Goal: Information Seeking & Learning: Learn about a topic

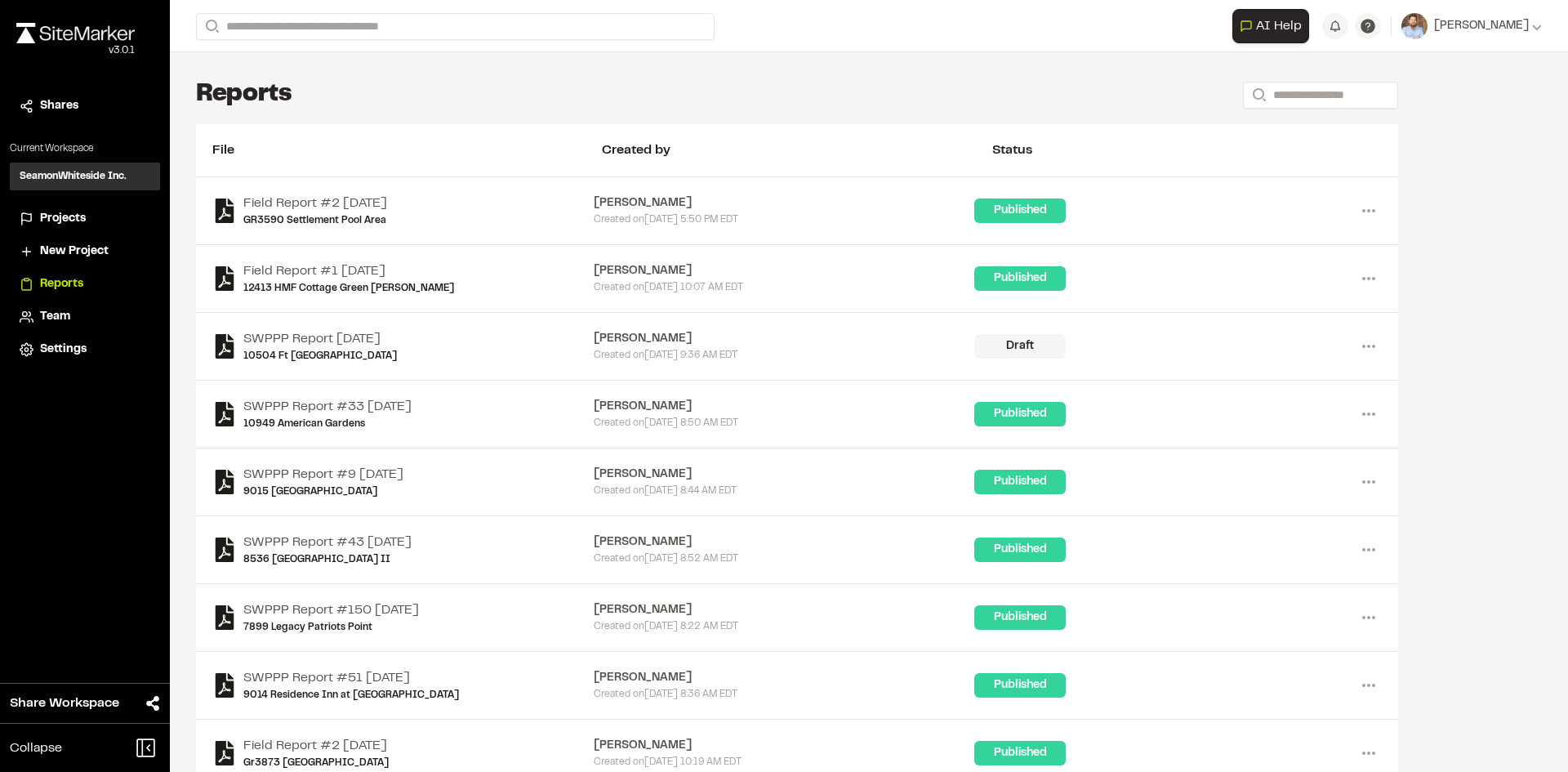
click at [73, 221] on span "Projects" at bounding box center [63, 219] width 46 height 18
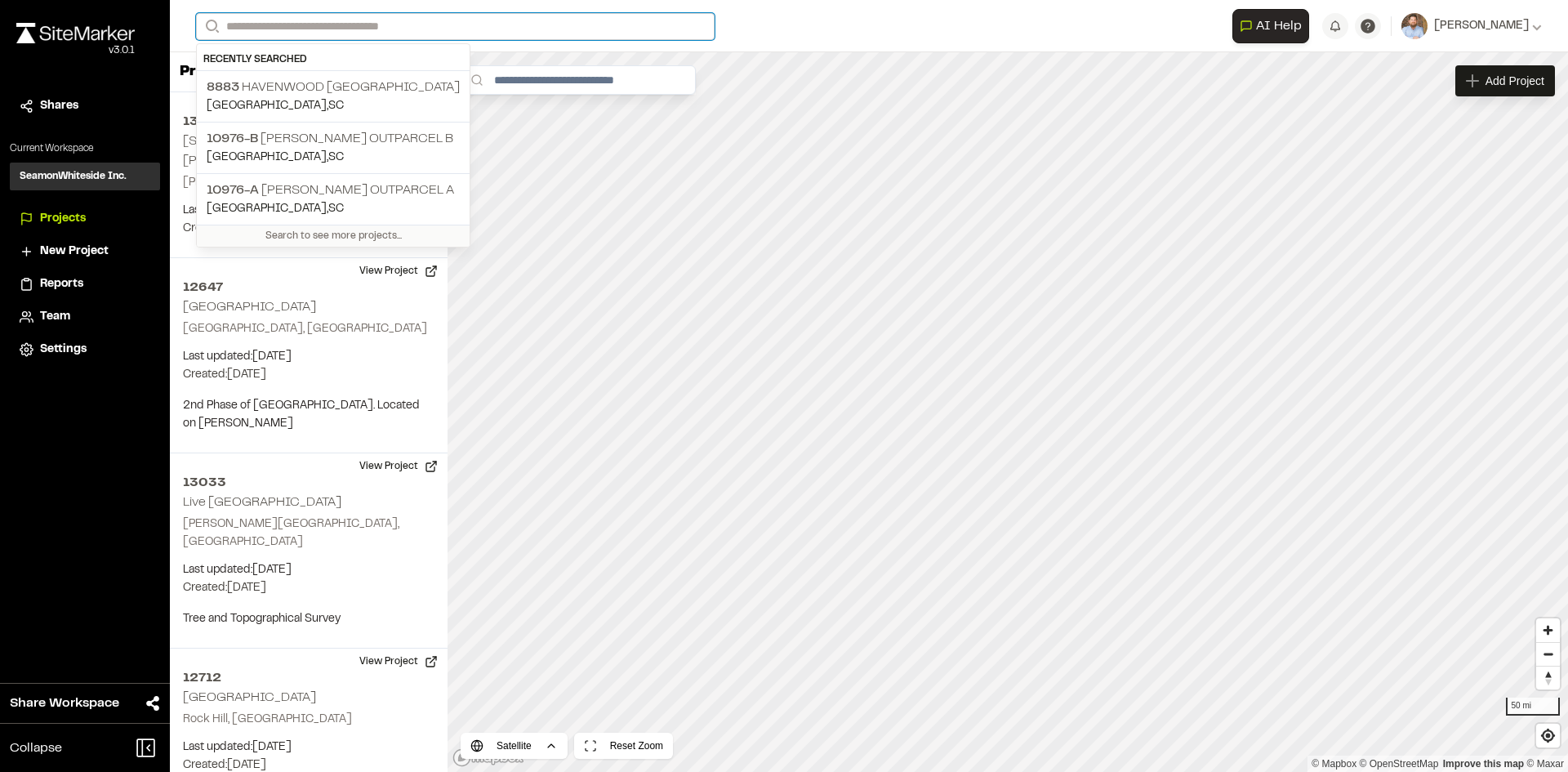
click at [312, 22] on input "Search" at bounding box center [455, 26] width 518 height 27
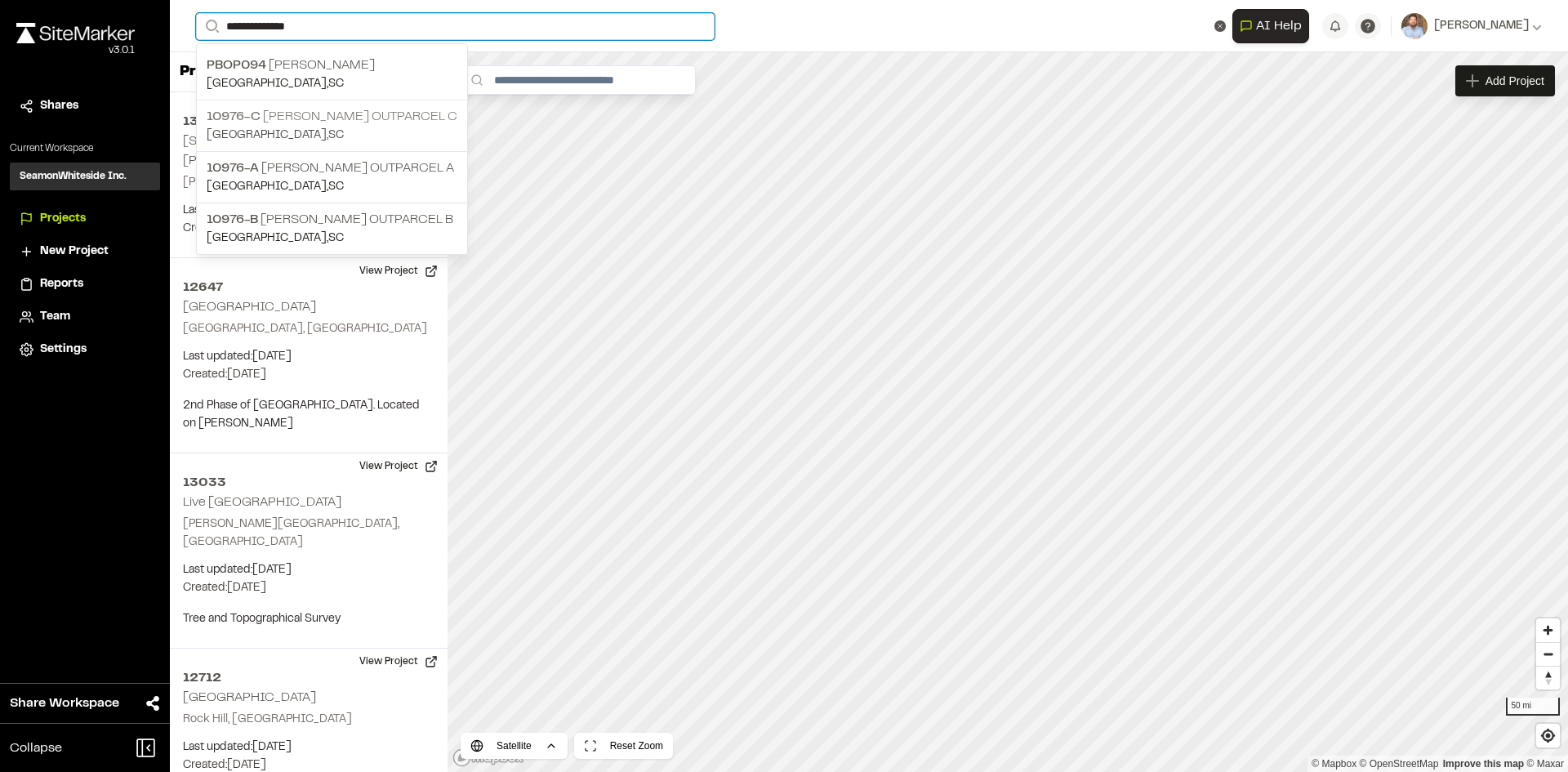
type input "**********"
click at [425, 125] on p "10976-C [PERSON_NAME] Outparcel C" at bounding box center [332, 116] width 251 height 20
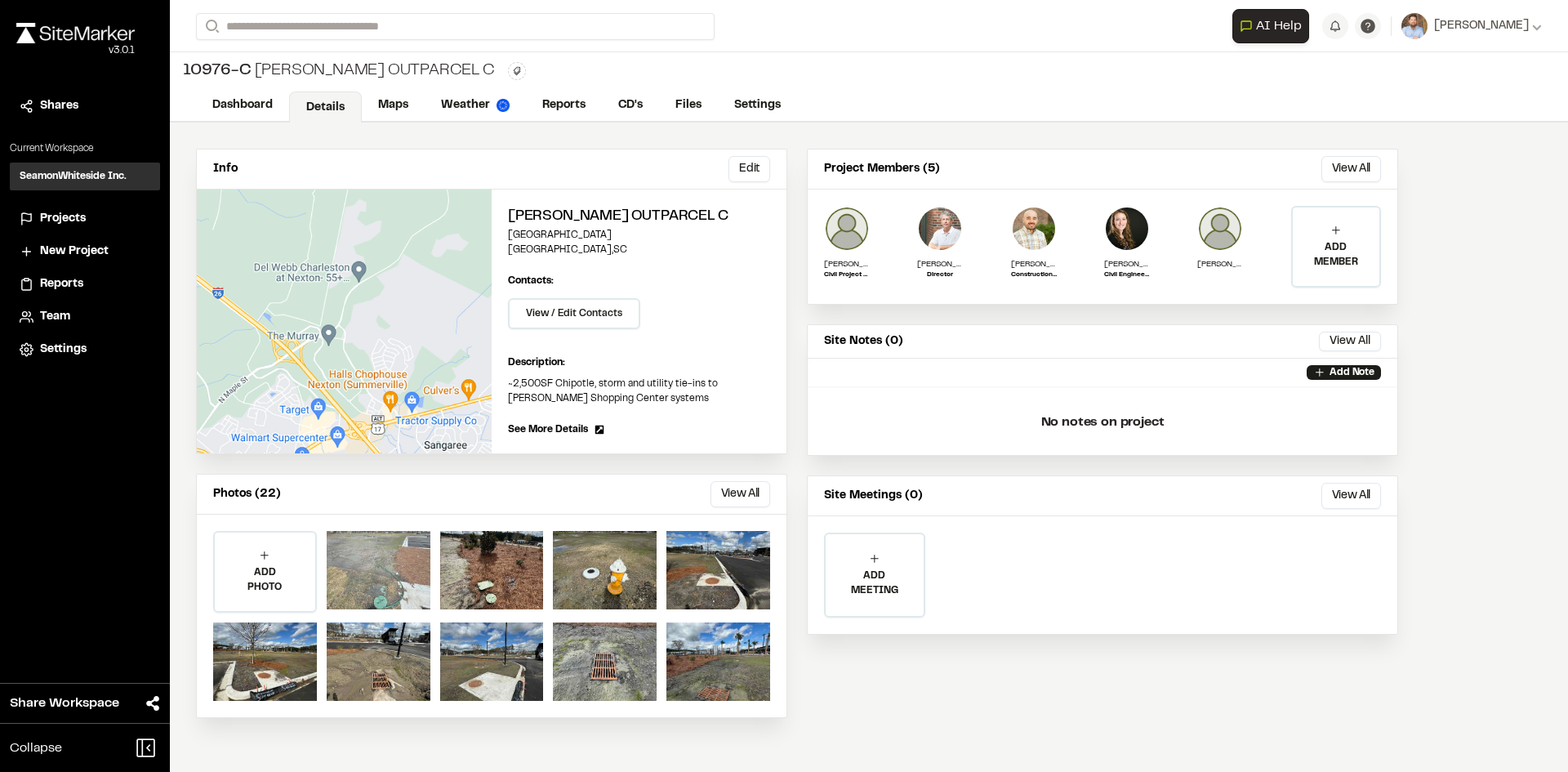
click at [382, 591] on div at bounding box center [378, 570] width 103 height 79
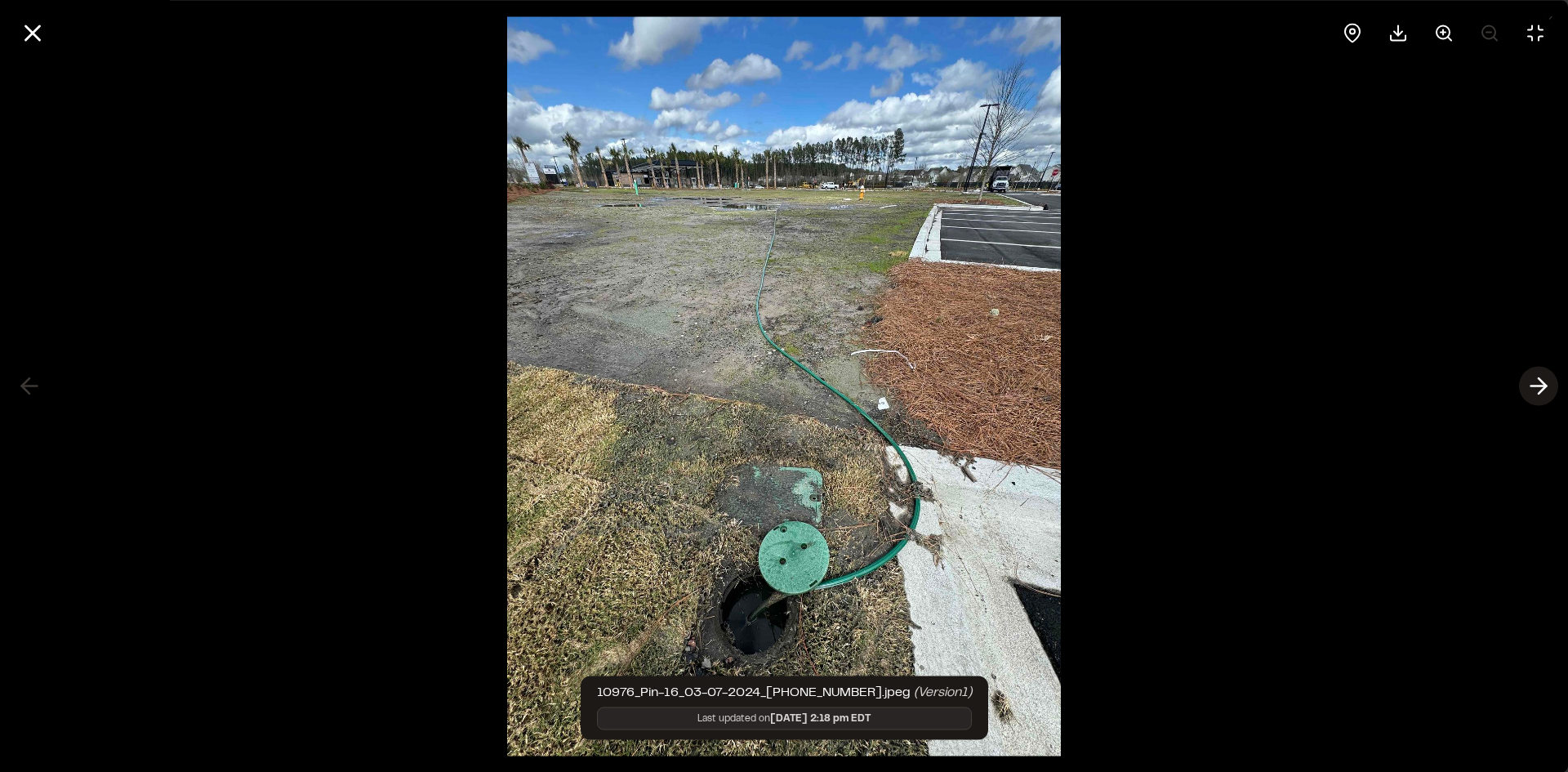
click at [1538, 380] on icon at bounding box center [1538, 386] width 26 height 28
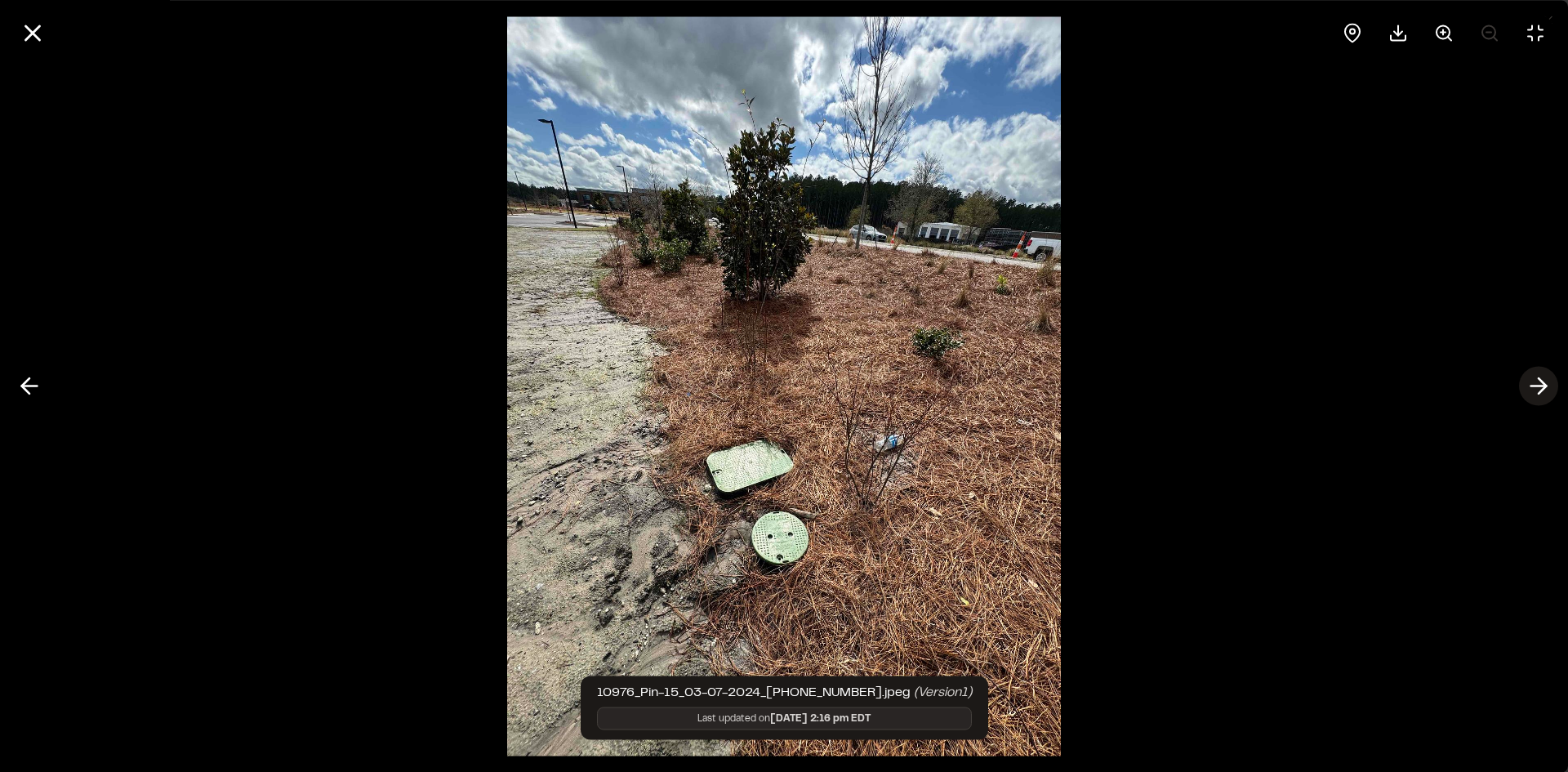
click at [1536, 386] on line at bounding box center [1538, 386] width 16 height 0
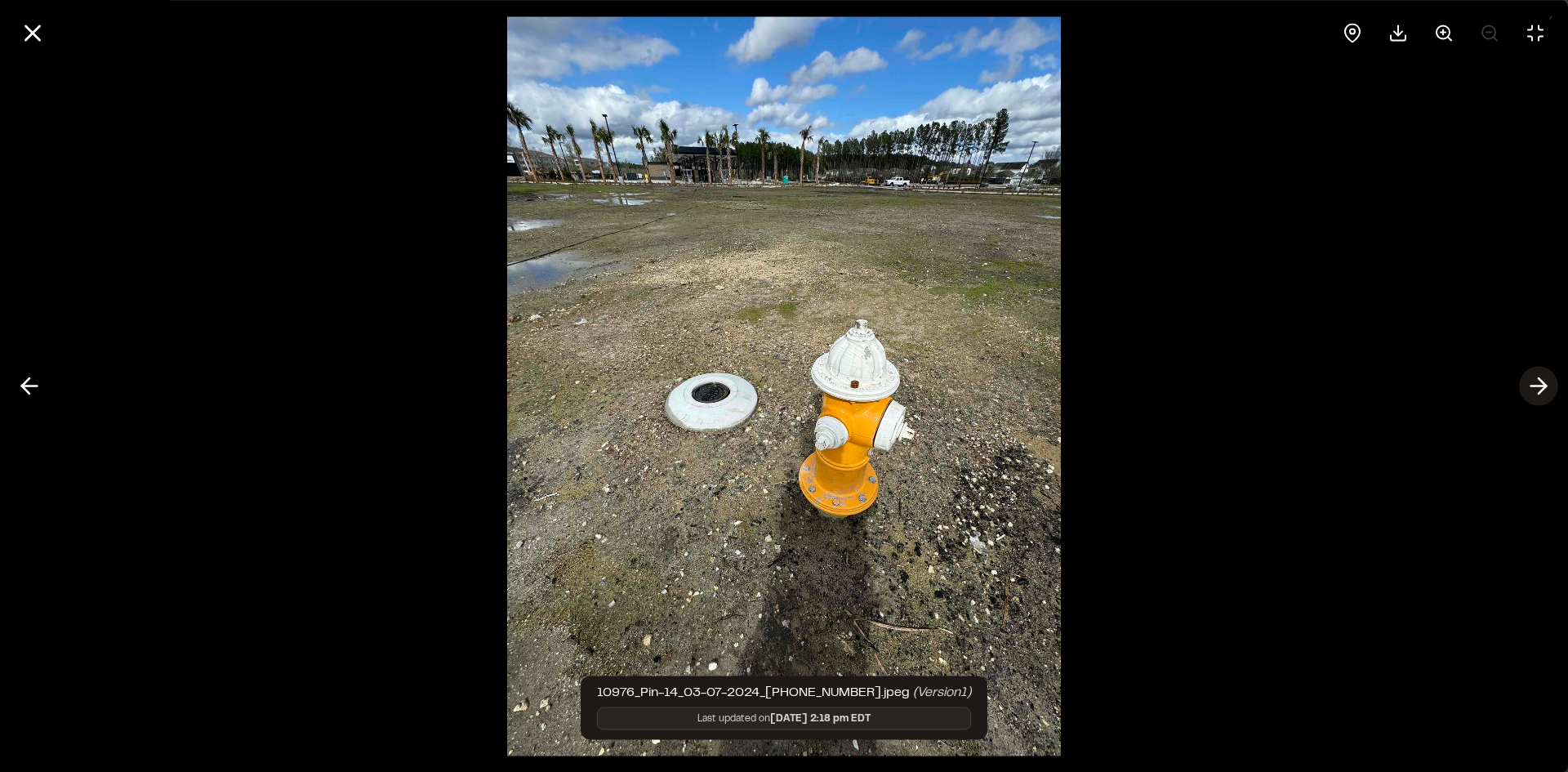
click at [1536, 386] on line at bounding box center [1538, 386] width 16 height 0
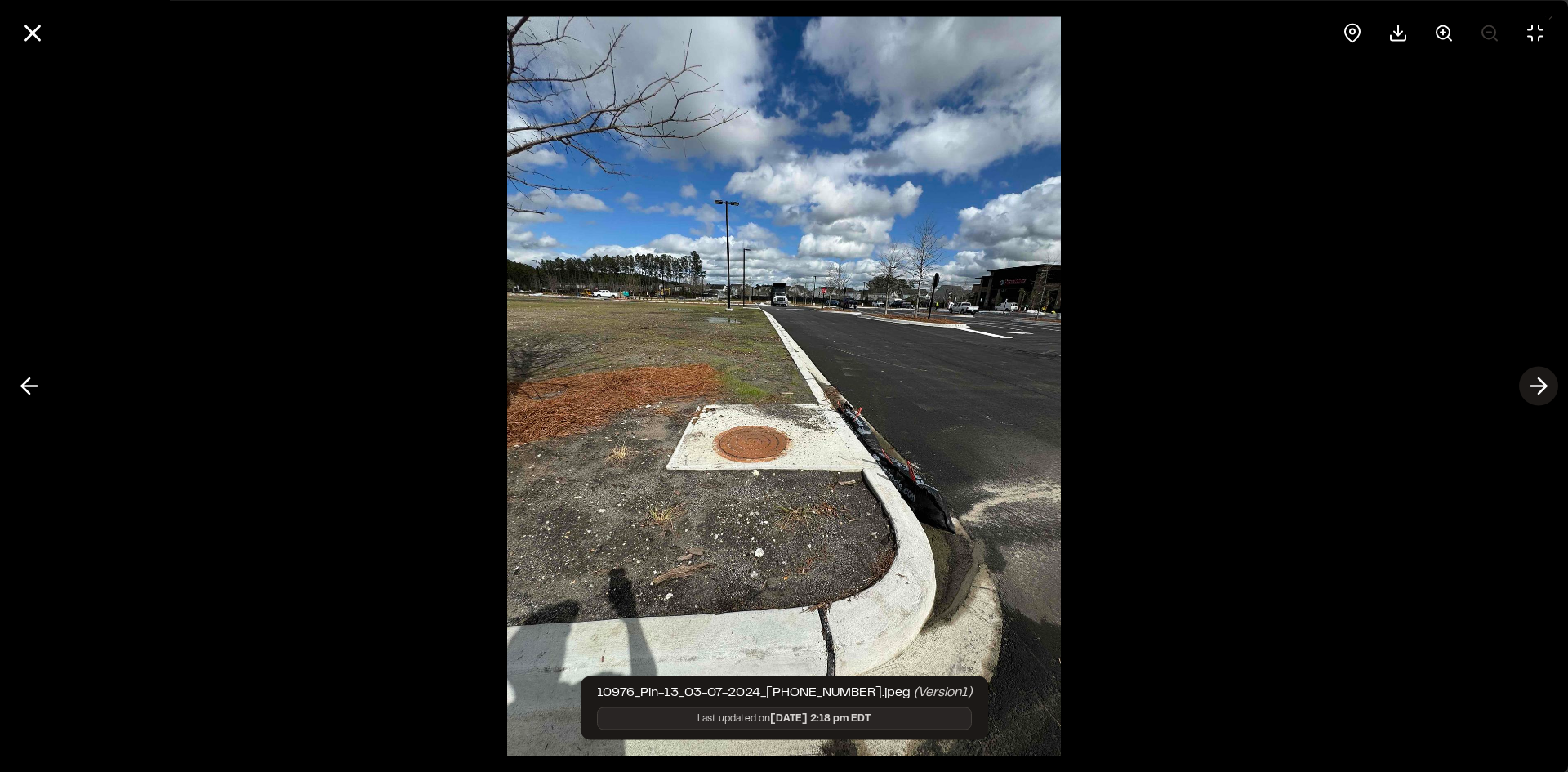
click at [1536, 386] on line at bounding box center [1538, 386] width 16 height 0
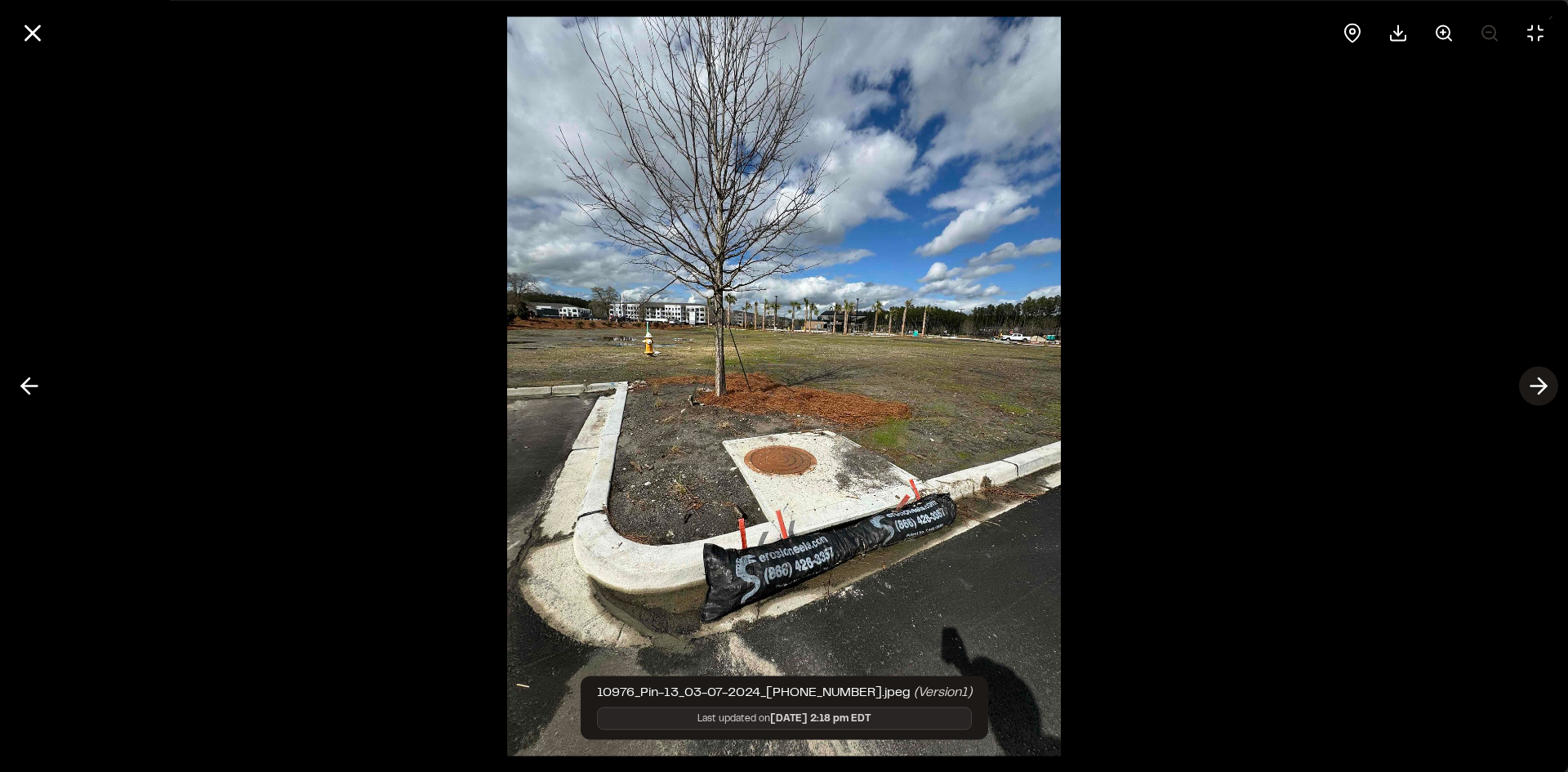
click at [1536, 386] on line at bounding box center [1538, 386] width 16 height 0
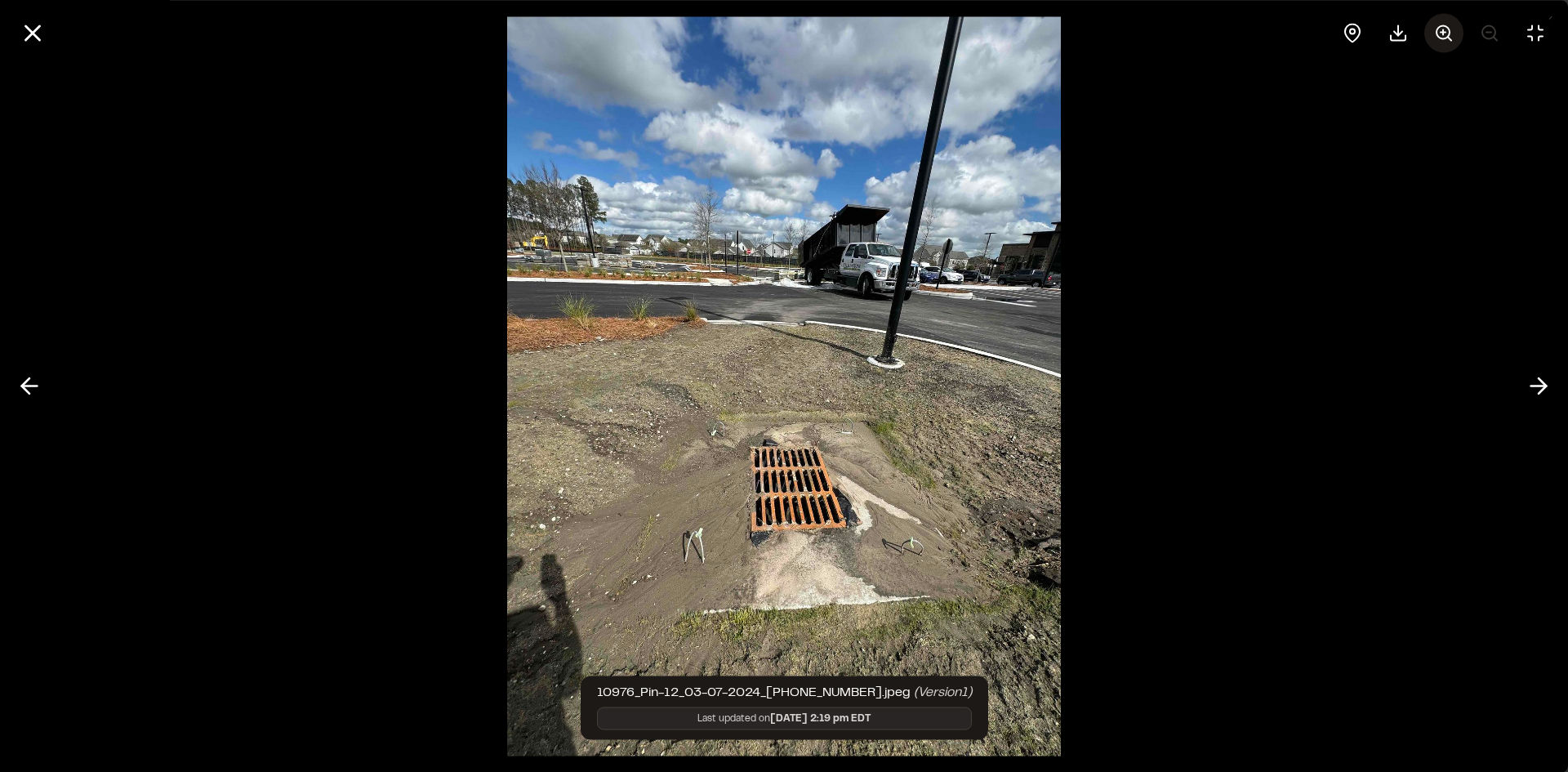
click at [1443, 30] on line at bounding box center [1443, 32] width 0 height 5
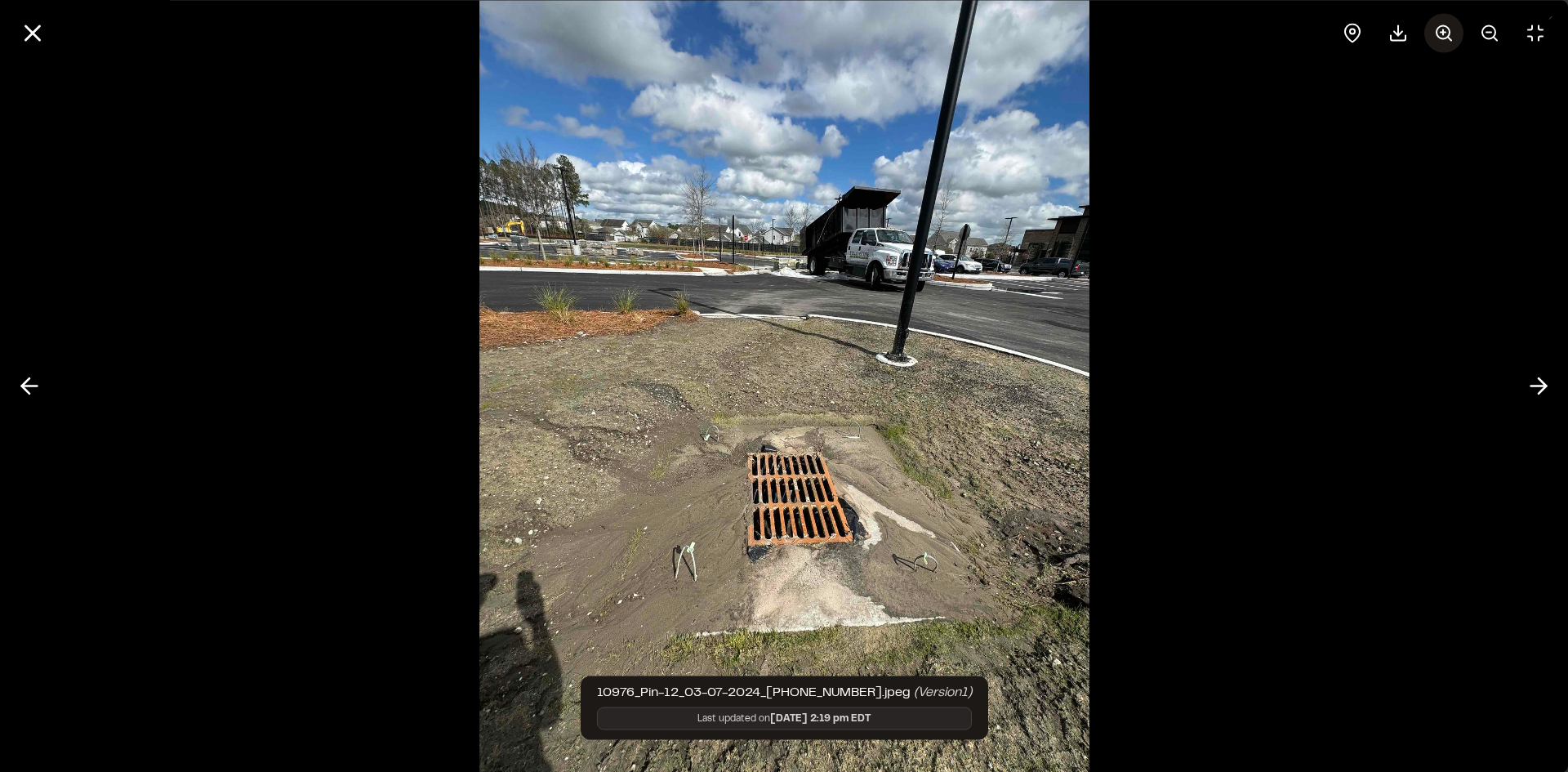
click at [1443, 30] on line at bounding box center [1443, 32] width 0 height 5
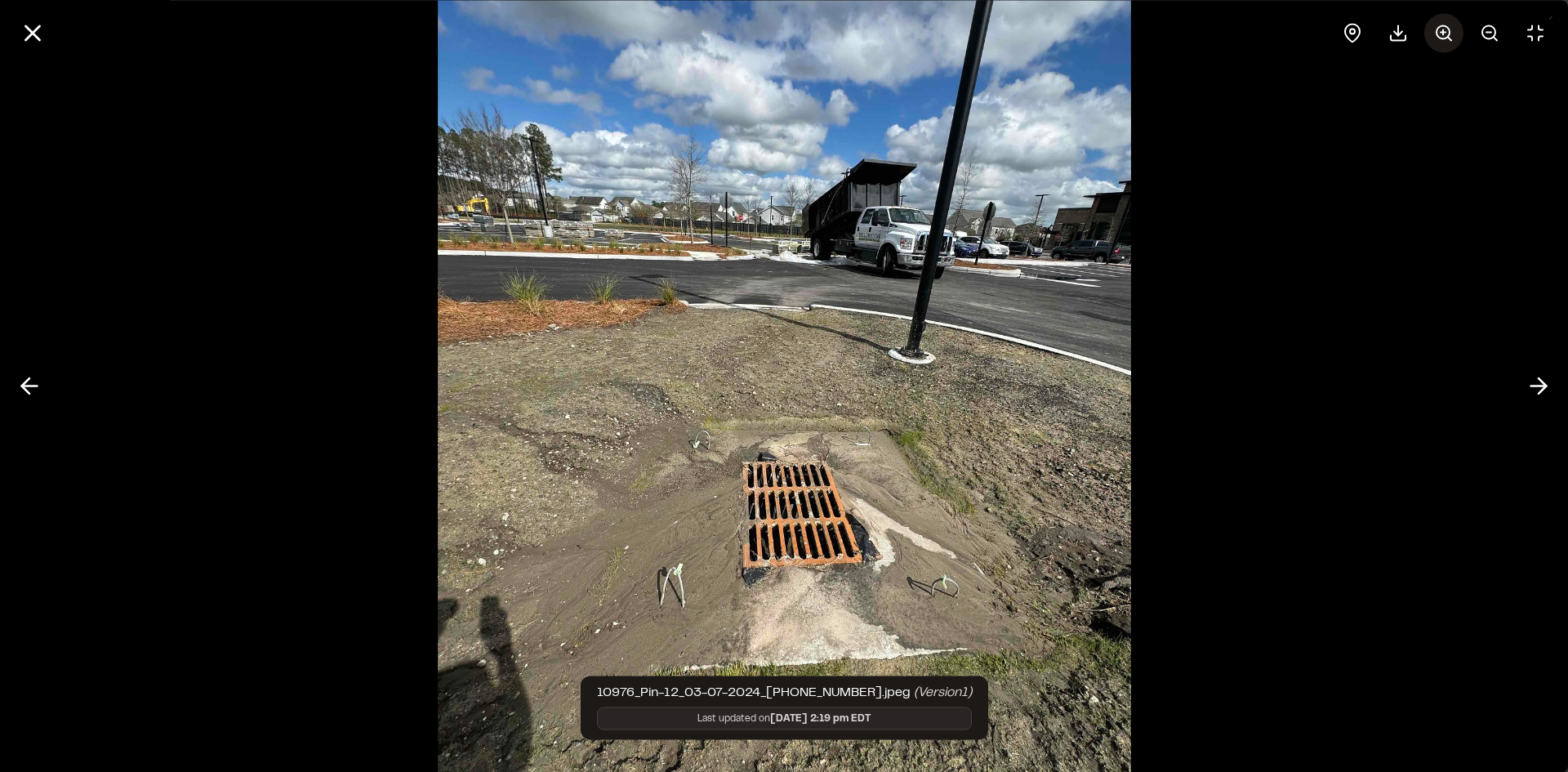
click at [1443, 30] on line at bounding box center [1443, 32] width 0 height 5
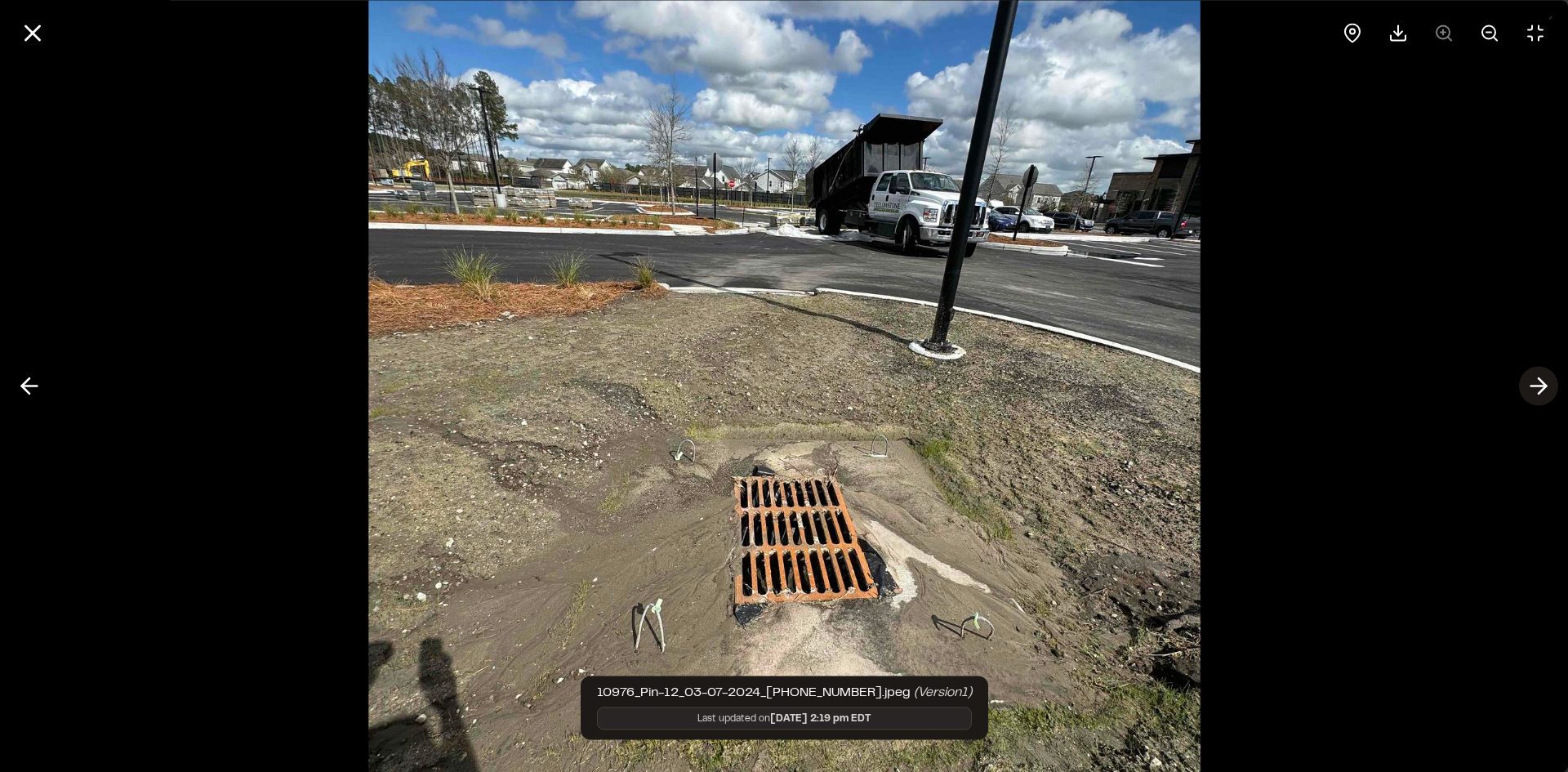
click at [1536, 385] on icon at bounding box center [1538, 386] width 26 height 28
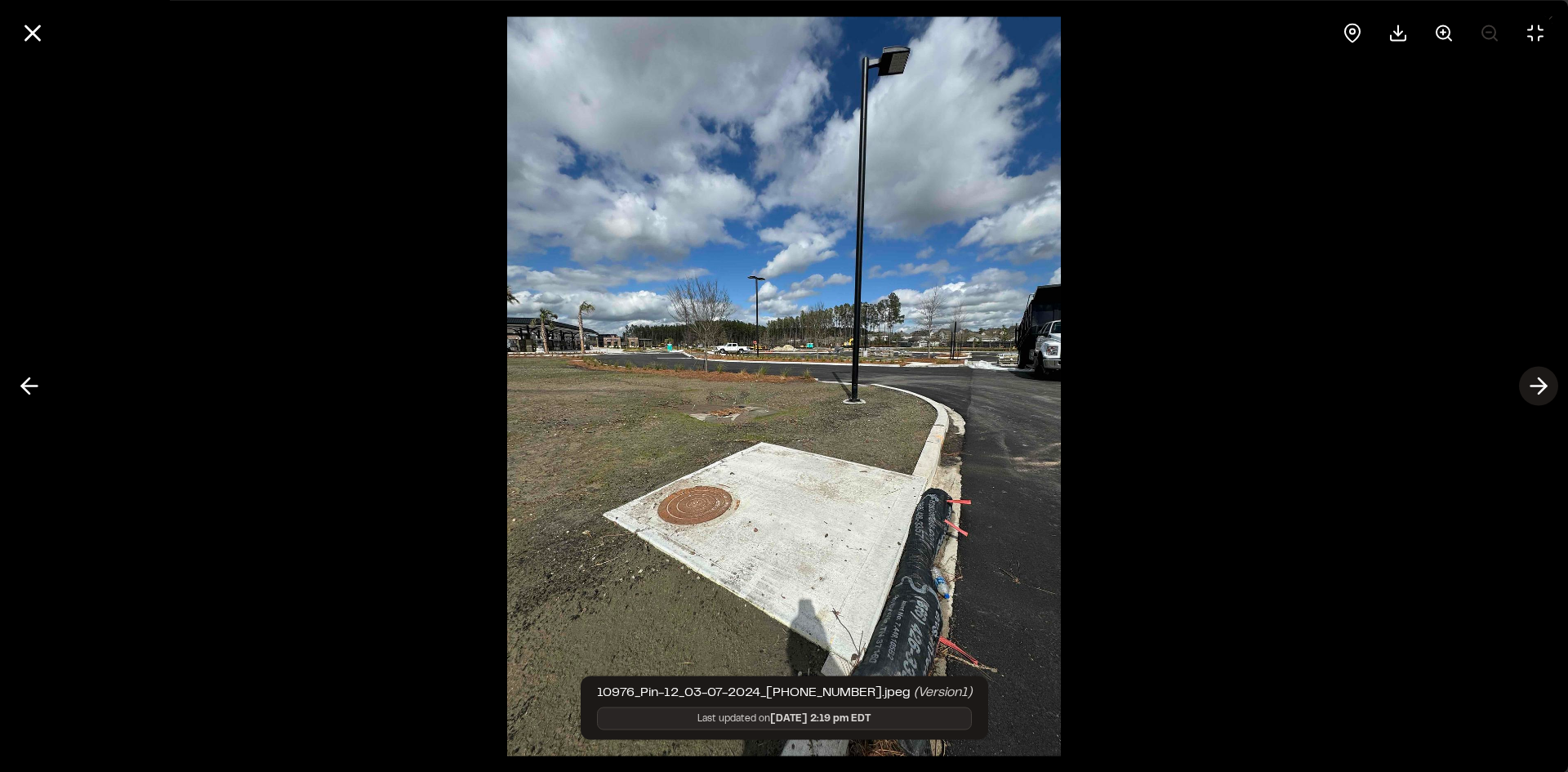
click at [1536, 385] on icon at bounding box center [1538, 386] width 26 height 28
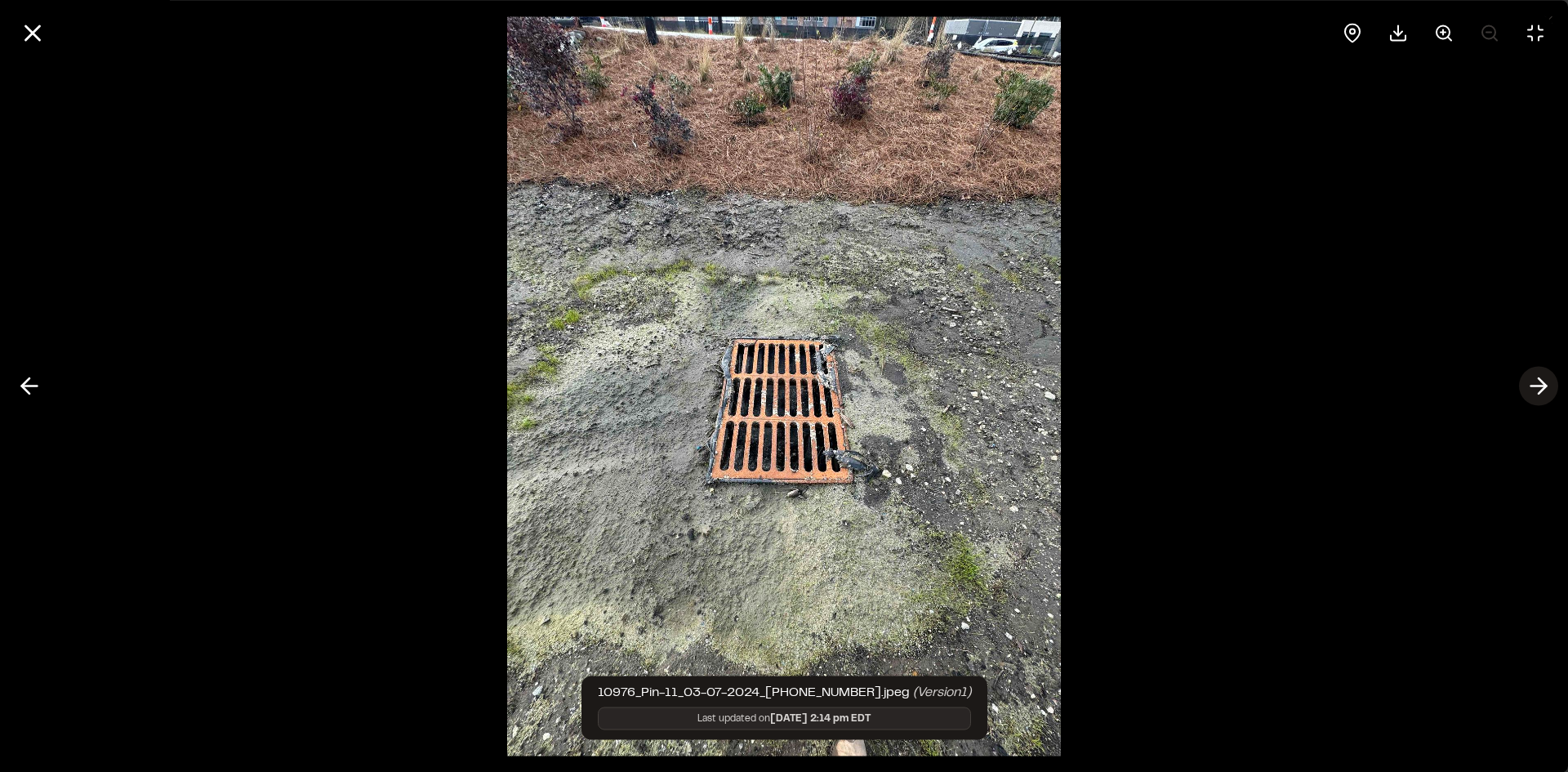
click at [1536, 385] on icon at bounding box center [1538, 386] width 26 height 28
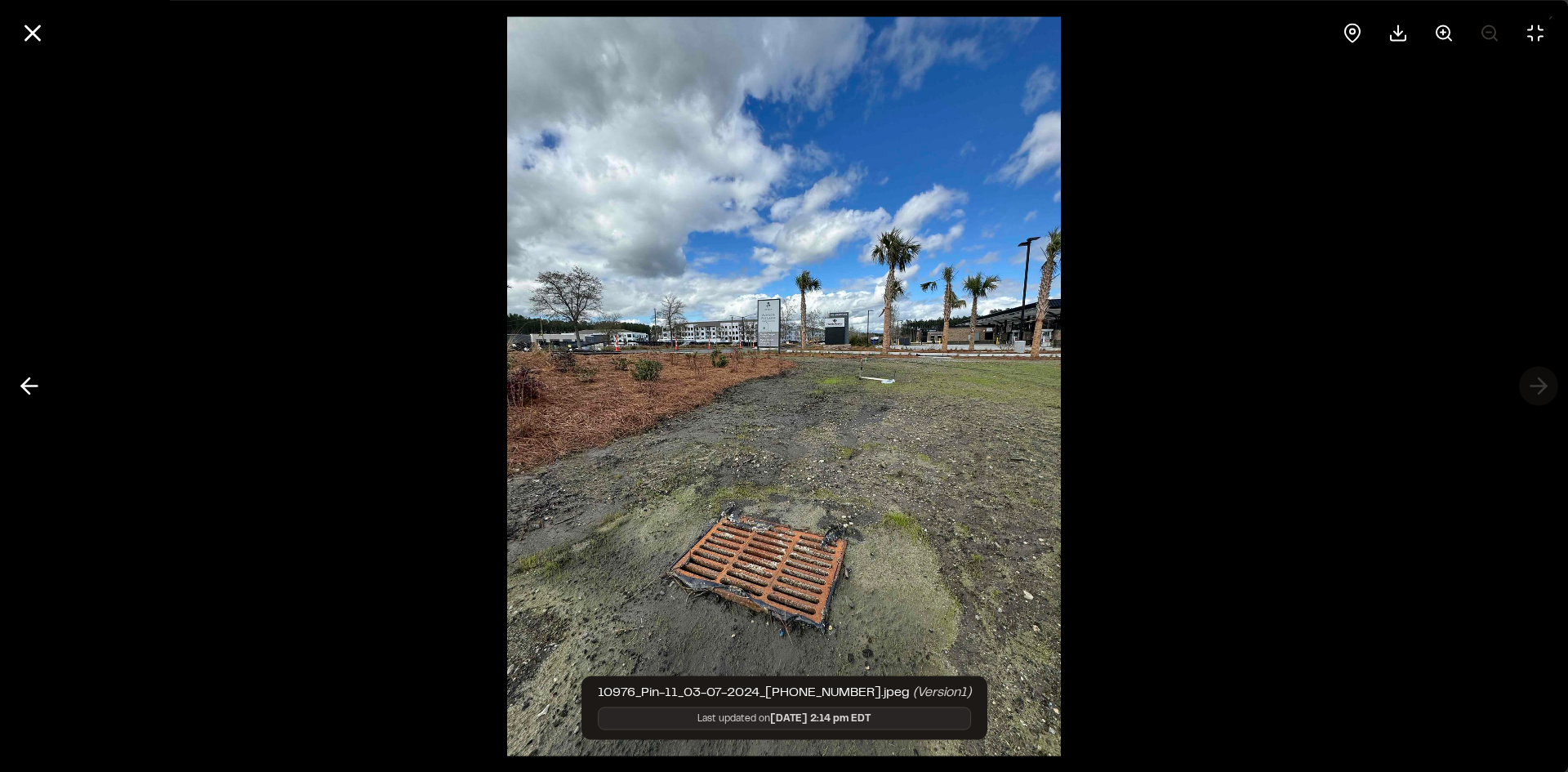
click at [1536, 385] on div at bounding box center [784, 386] width 1568 height 772
click at [34, 34] on line at bounding box center [33, 33] width 14 height 14
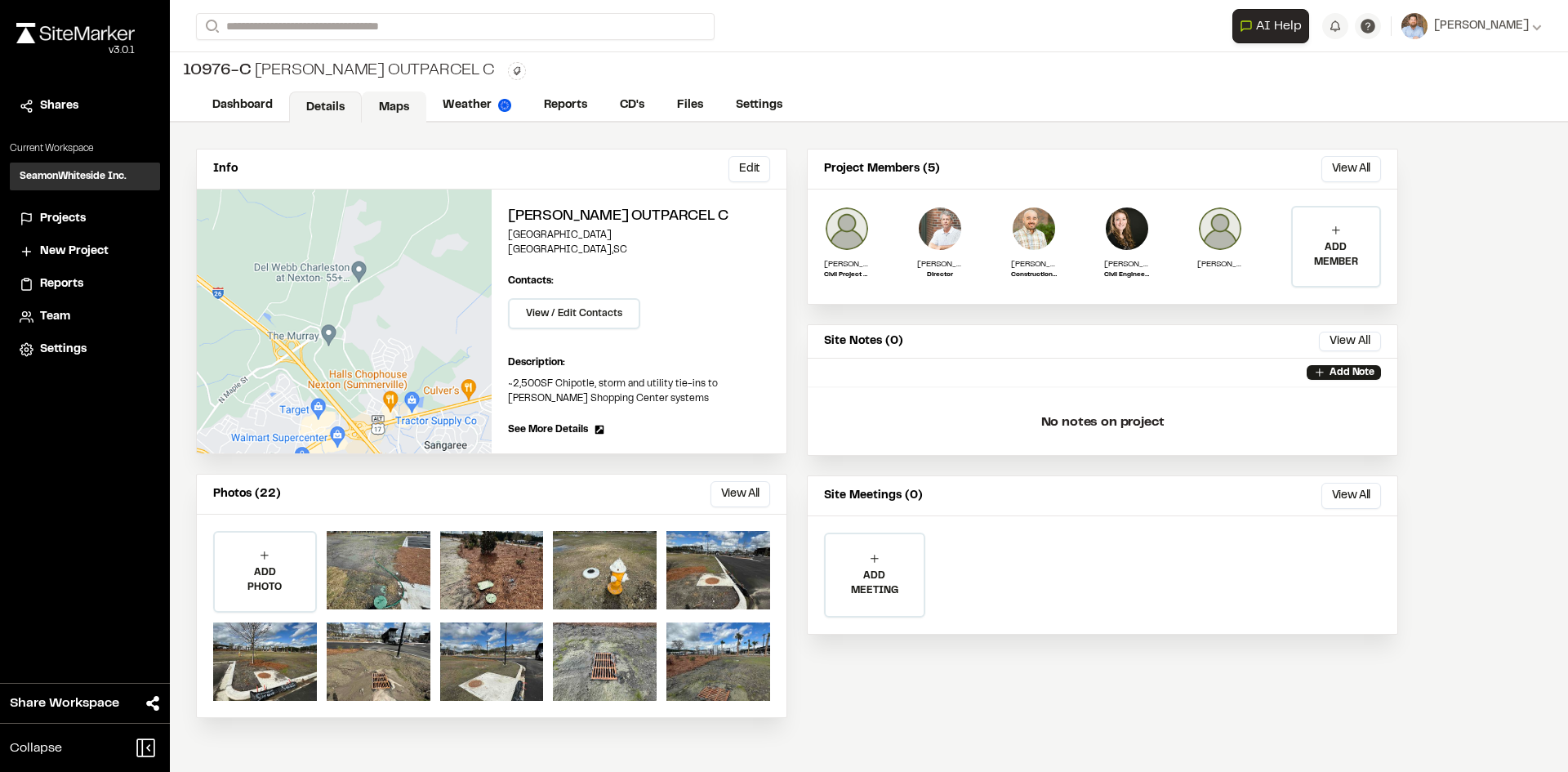
click at [384, 109] on link "Maps" at bounding box center [394, 107] width 65 height 31
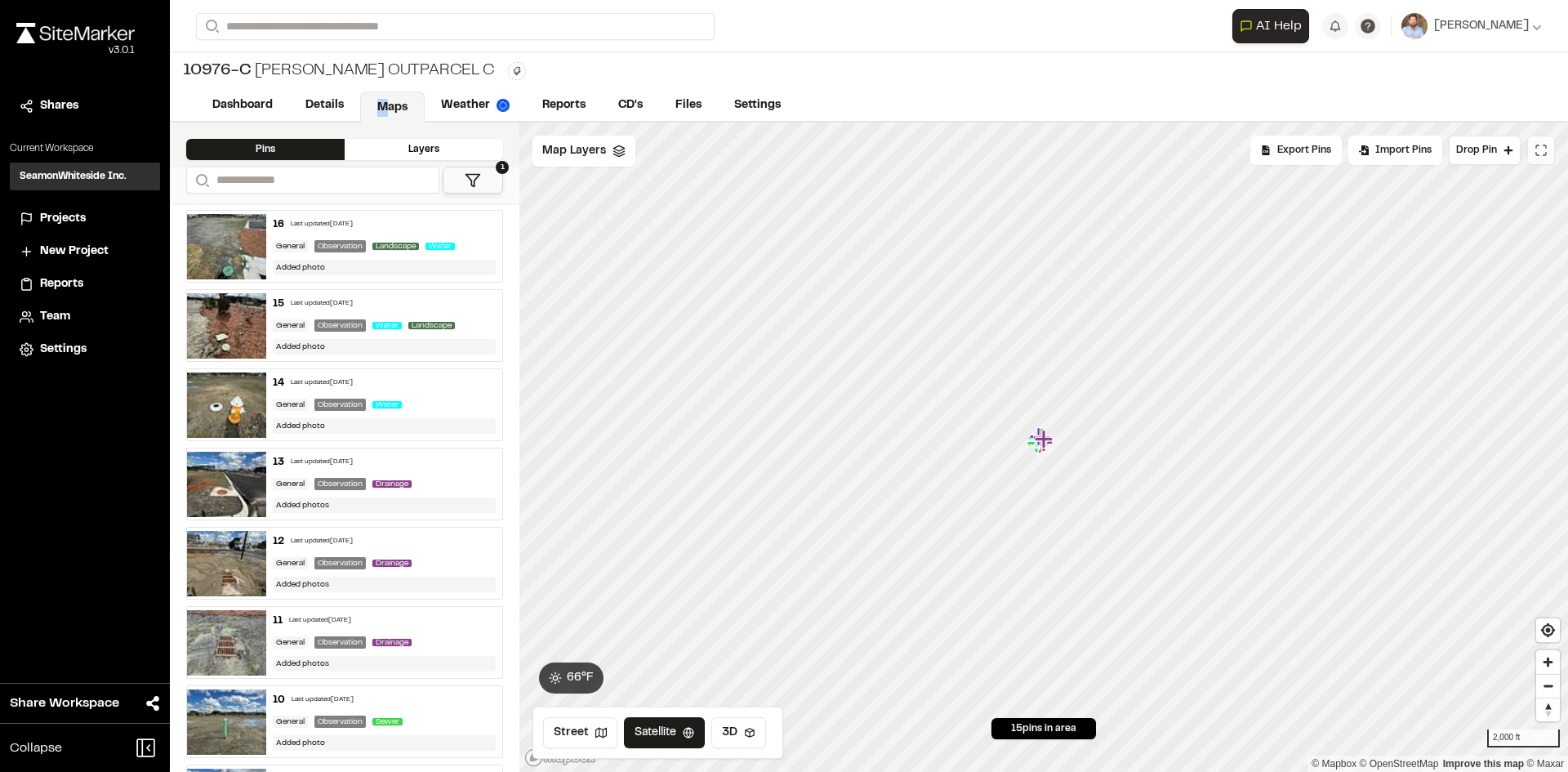
click at [1545, 156] on icon at bounding box center [1541, 150] width 13 height 13
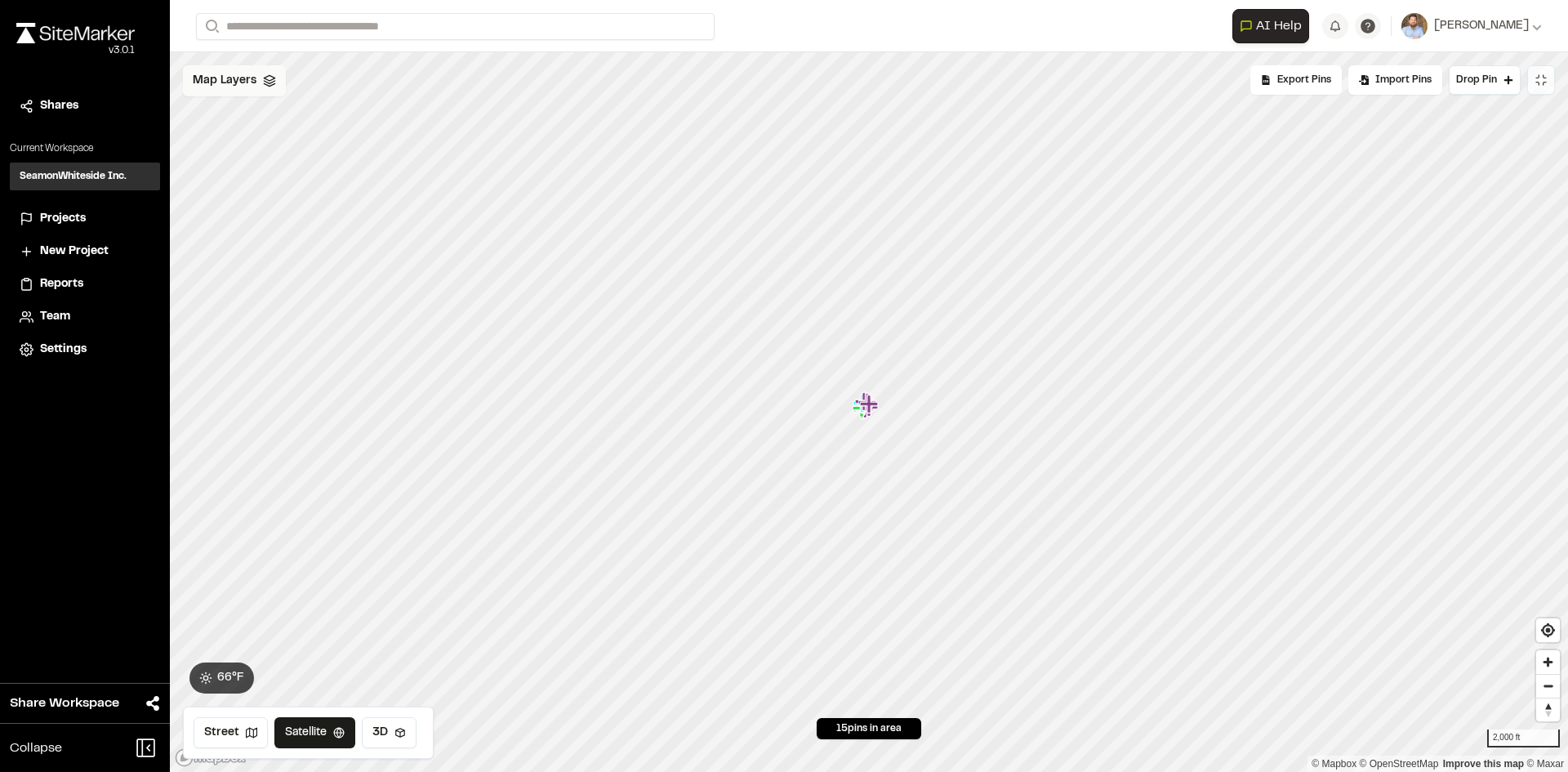
click at [235, 83] on span "Map Layers" at bounding box center [225, 81] width 64 height 18
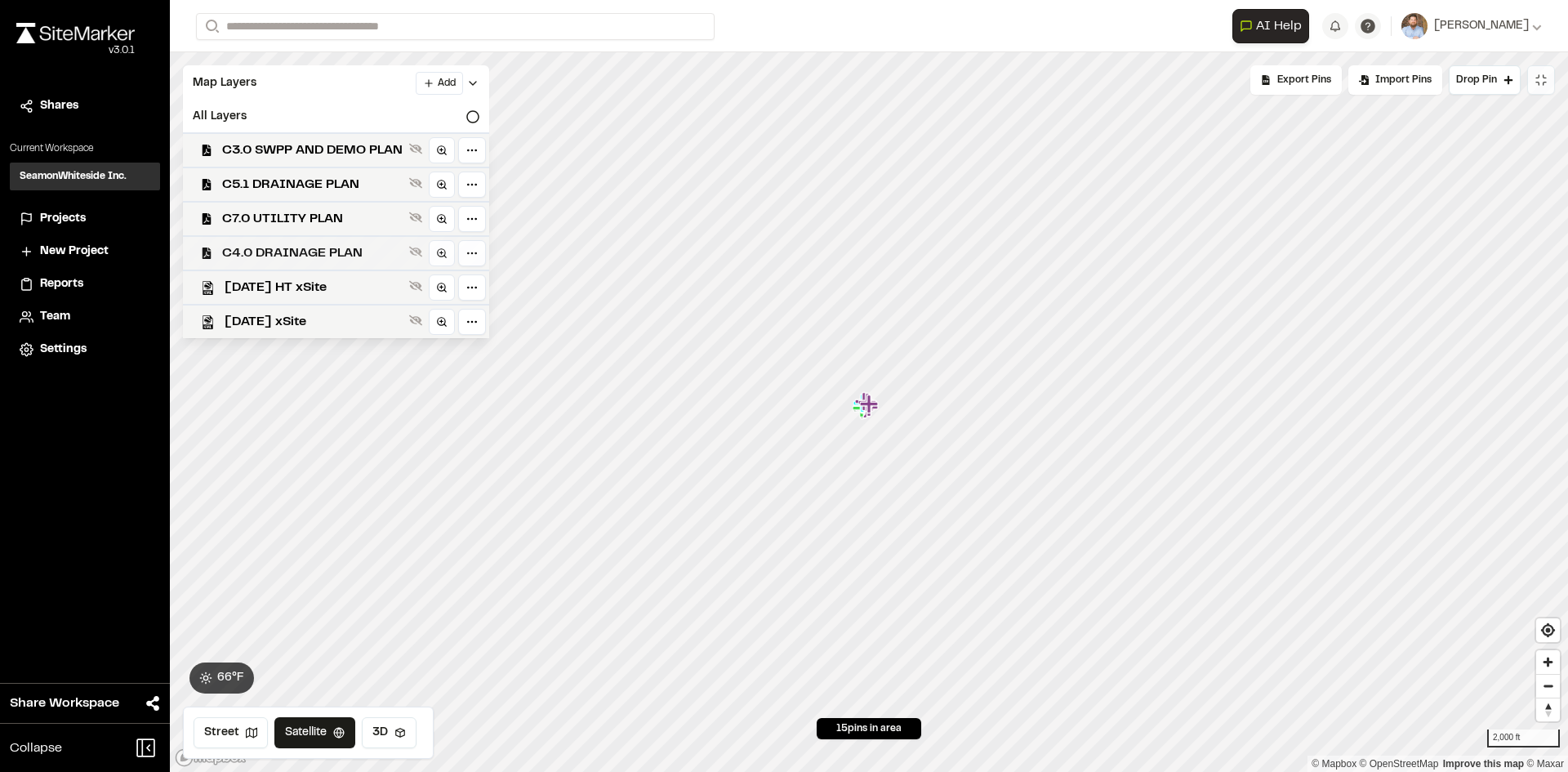
click at [344, 251] on span "C4.0 DRAINAGE PLAN" at bounding box center [312, 254] width 180 height 20
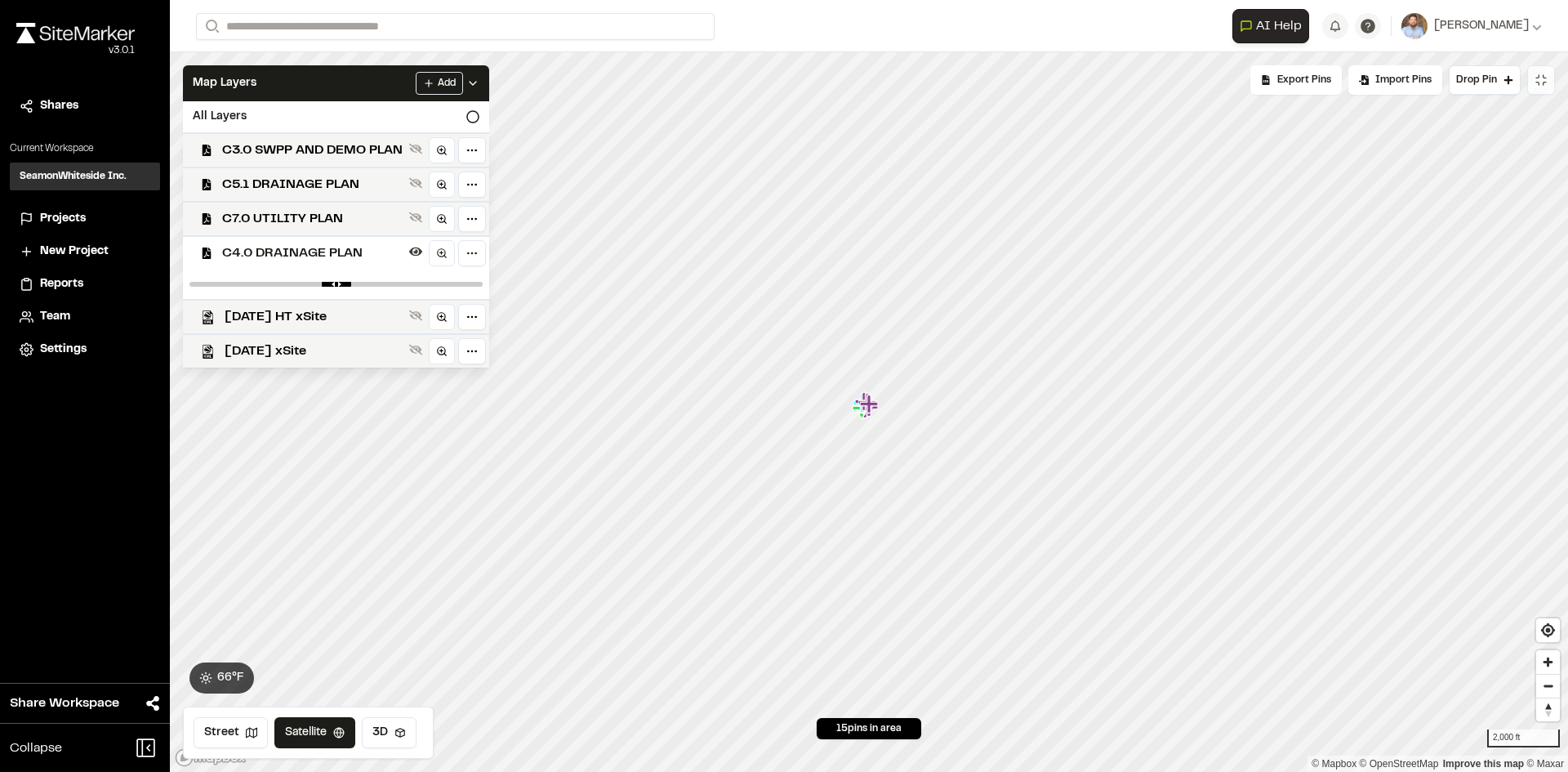
click at [337, 249] on span "C4.0 DRAINAGE PLAN" at bounding box center [312, 254] width 180 height 20
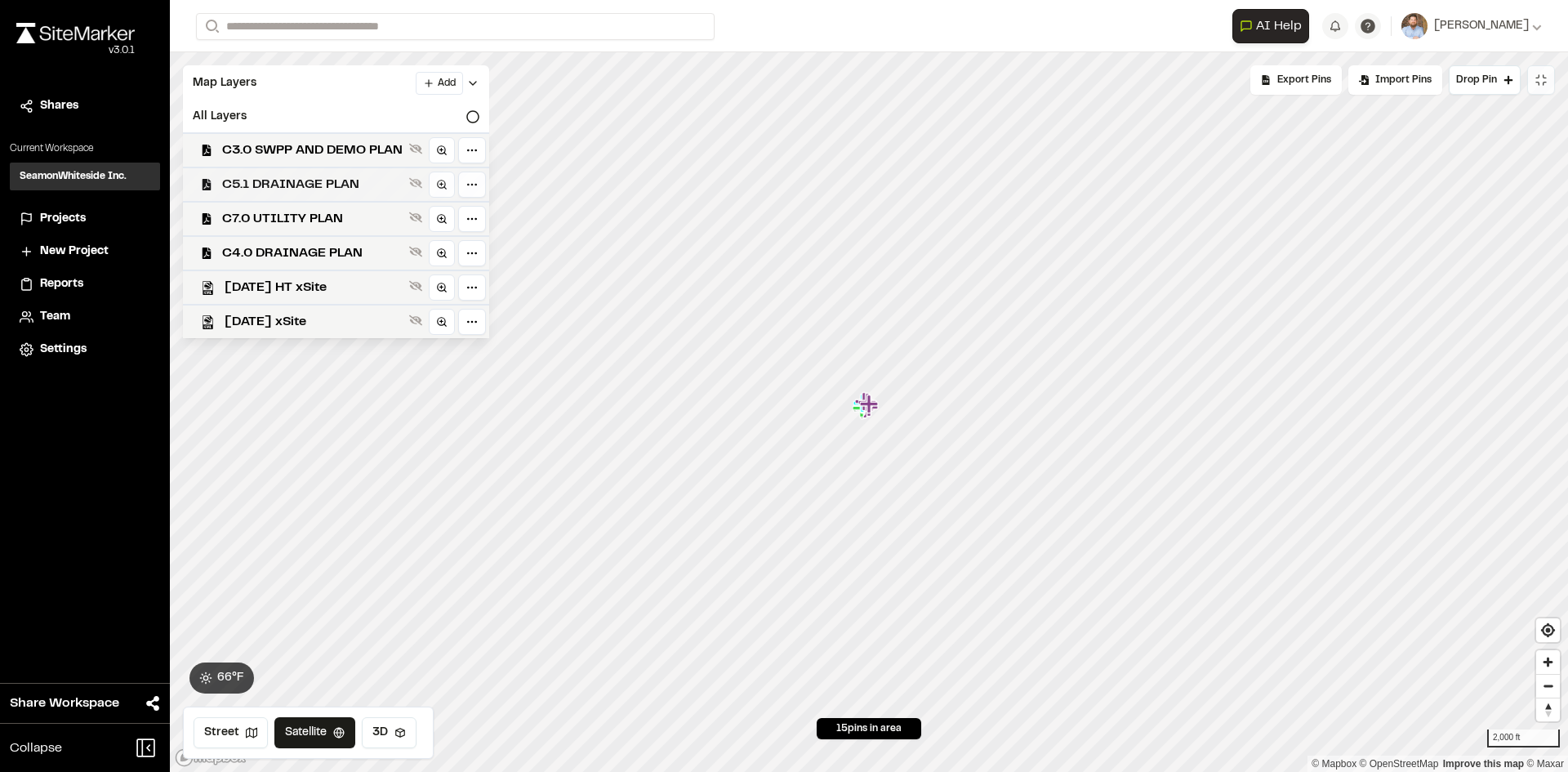
click at [346, 184] on span "C5.1 DRAINAGE PLAN" at bounding box center [312, 185] width 180 height 20
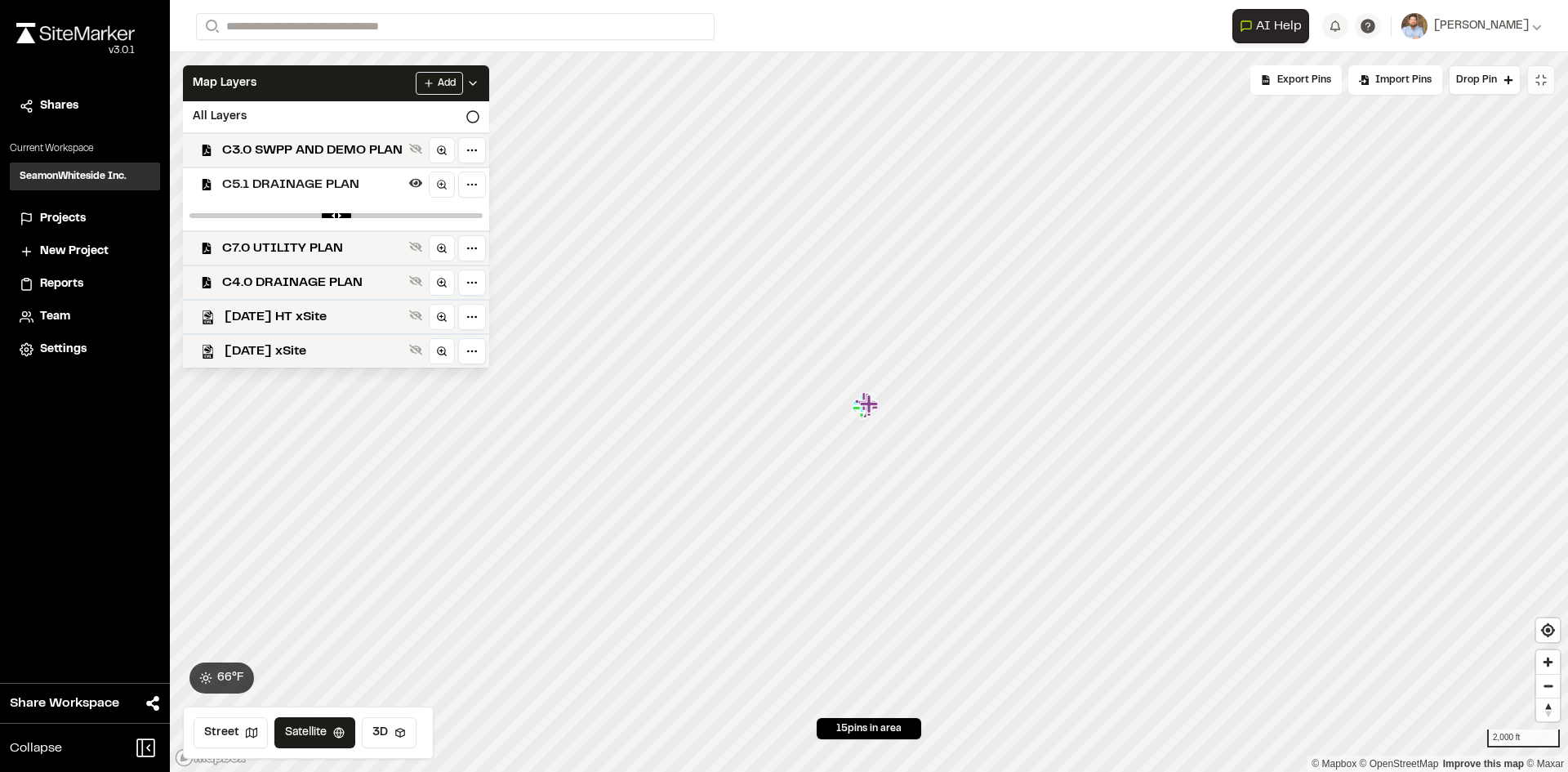
click at [346, 184] on span "C5.1 DRAINAGE PLAN" at bounding box center [312, 185] width 180 height 20
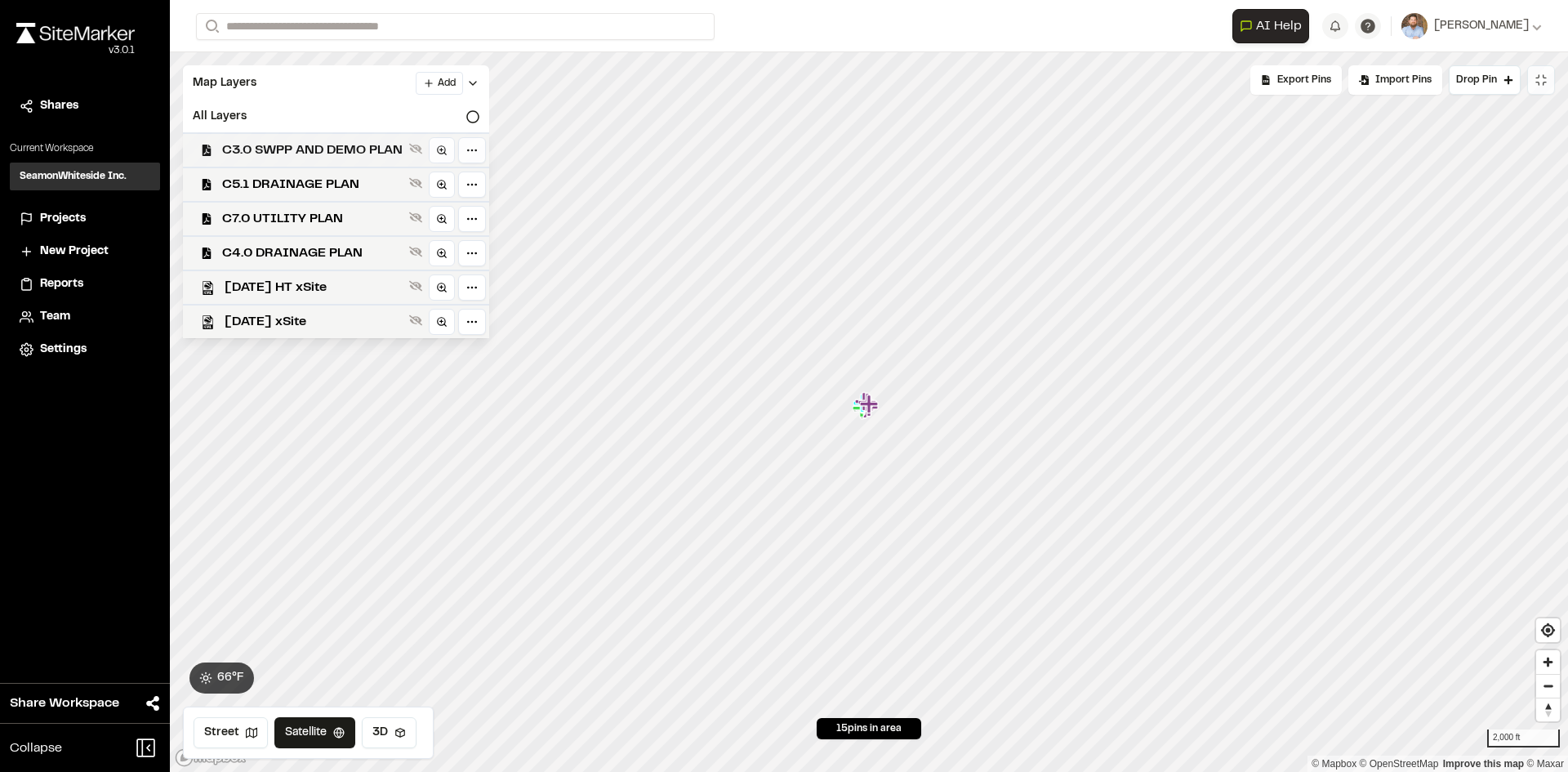
click at [349, 145] on span "C3.0 SWPP AND DEMO PLAN" at bounding box center [312, 150] width 180 height 20
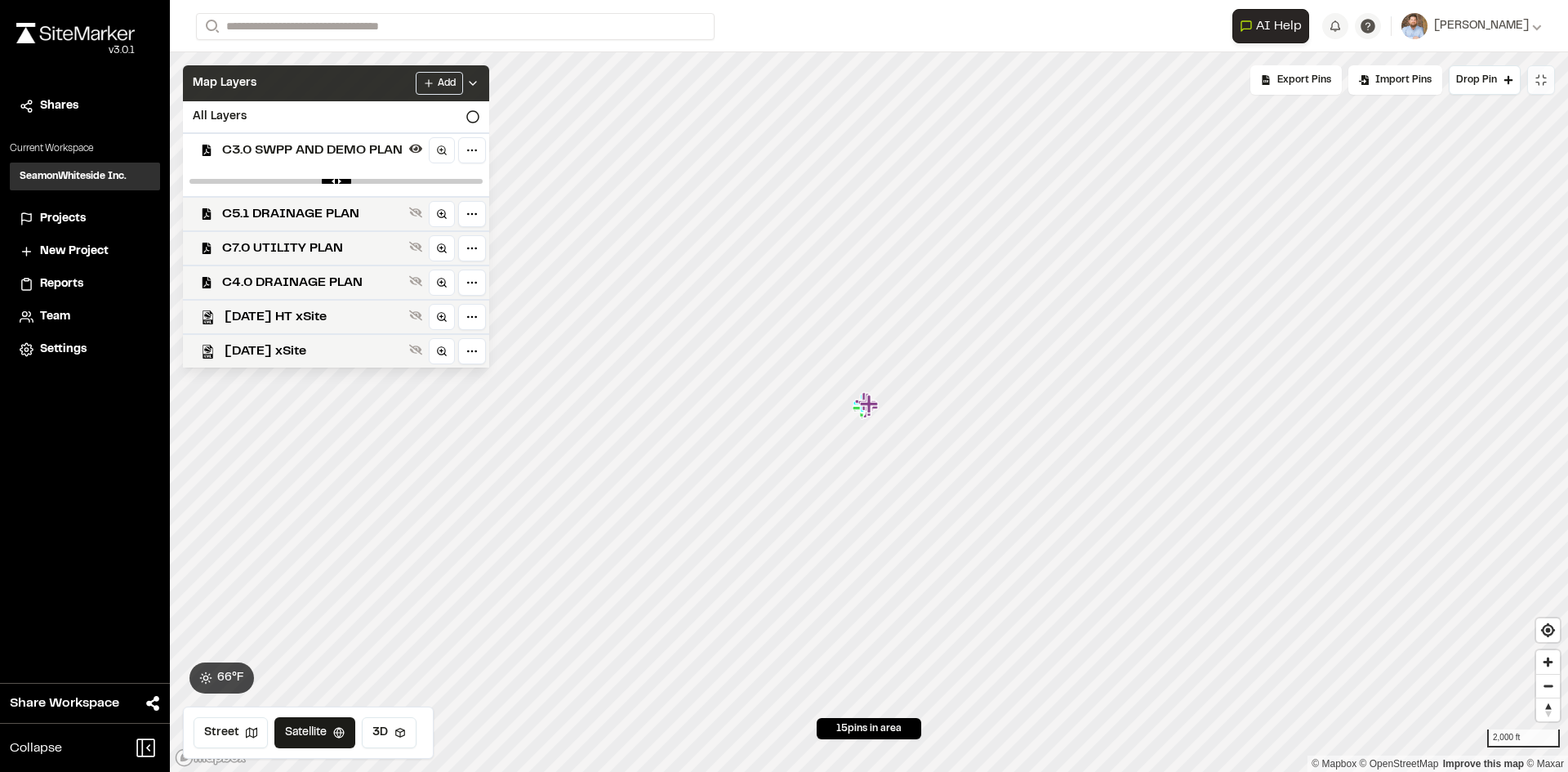
click at [478, 80] on icon at bounding box center [473, 84] width 13 height 13
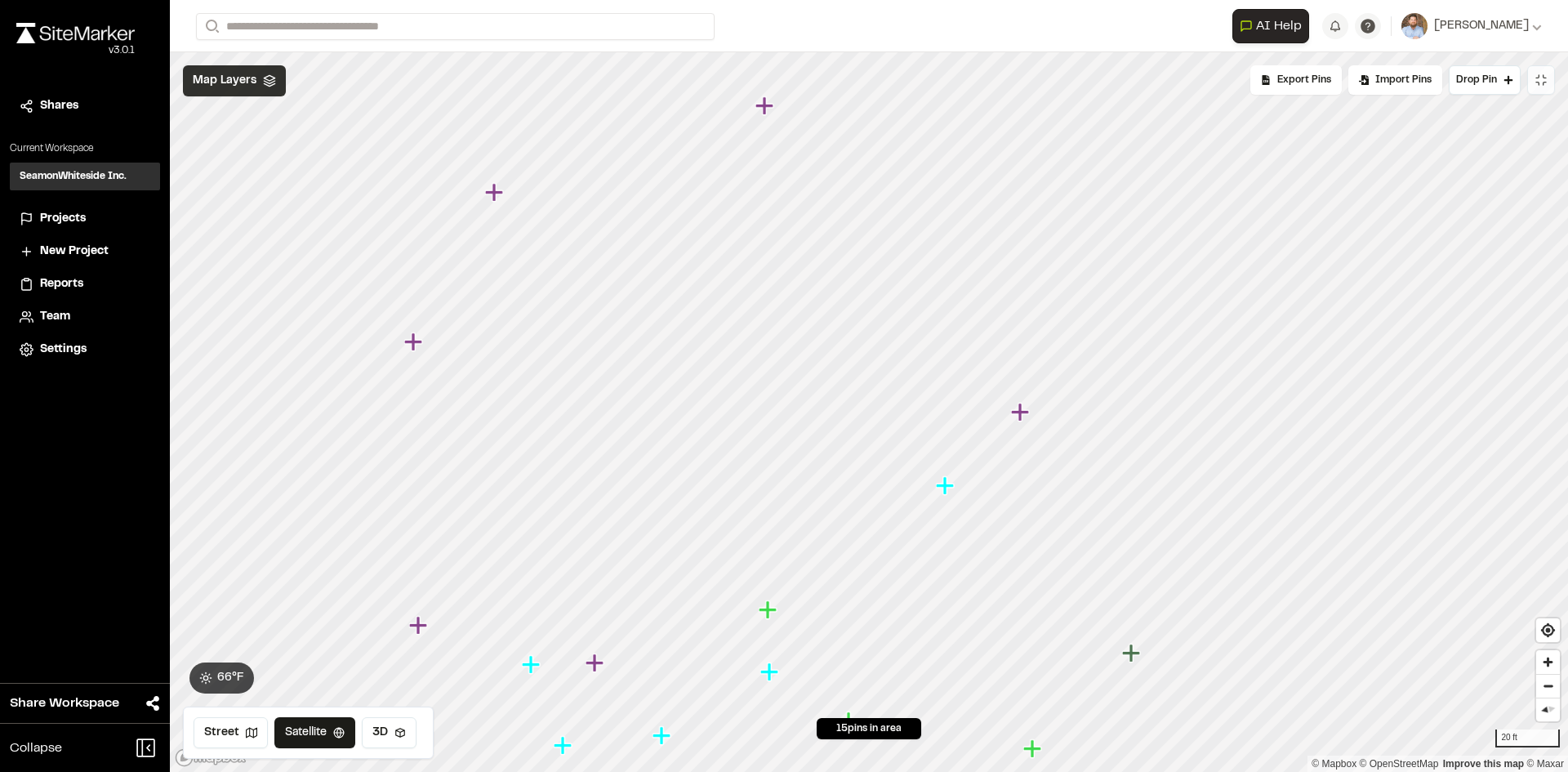
click at [65, 216] on span "Projects" at bounding box center [63, 219] width 46 height 18
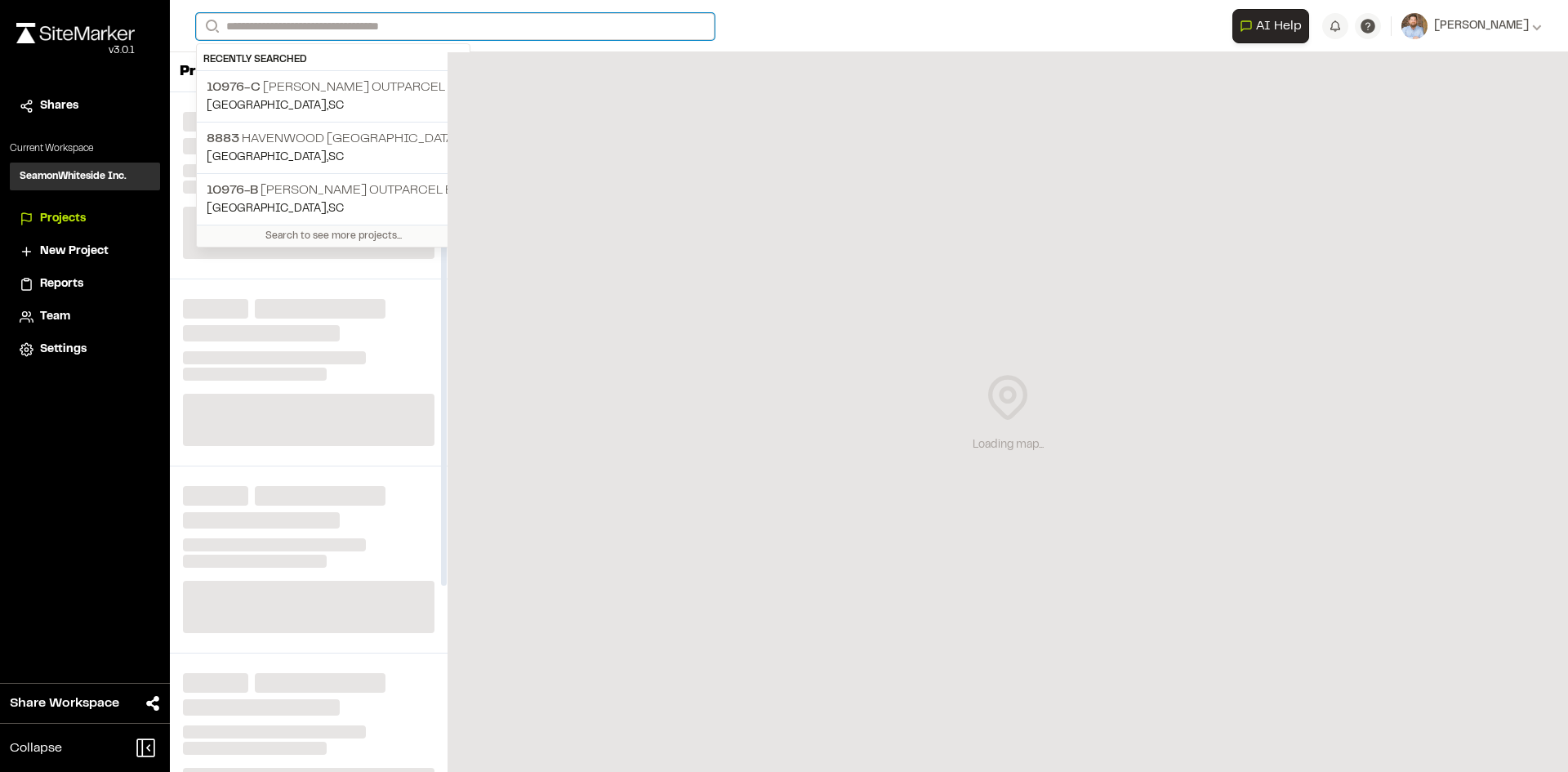
click at [258, 22] on input "Search" at bounding box center [455, 26] width 518 height 27
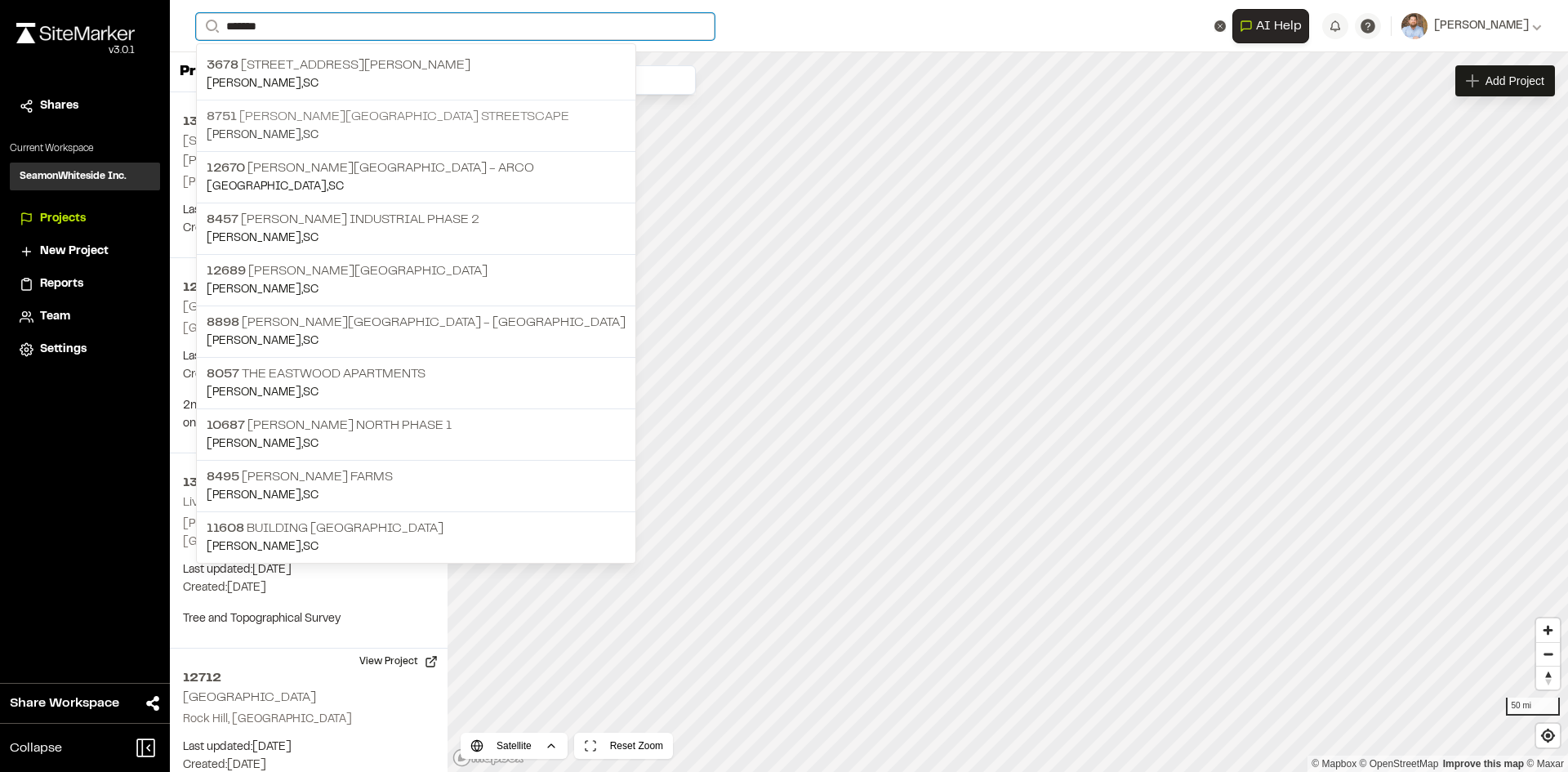
type input "******"
click at [331, 120] on p "[STREET_ADDRESS][PERSON_NAME]" at bounding box center [416, 116] width 419 height 20
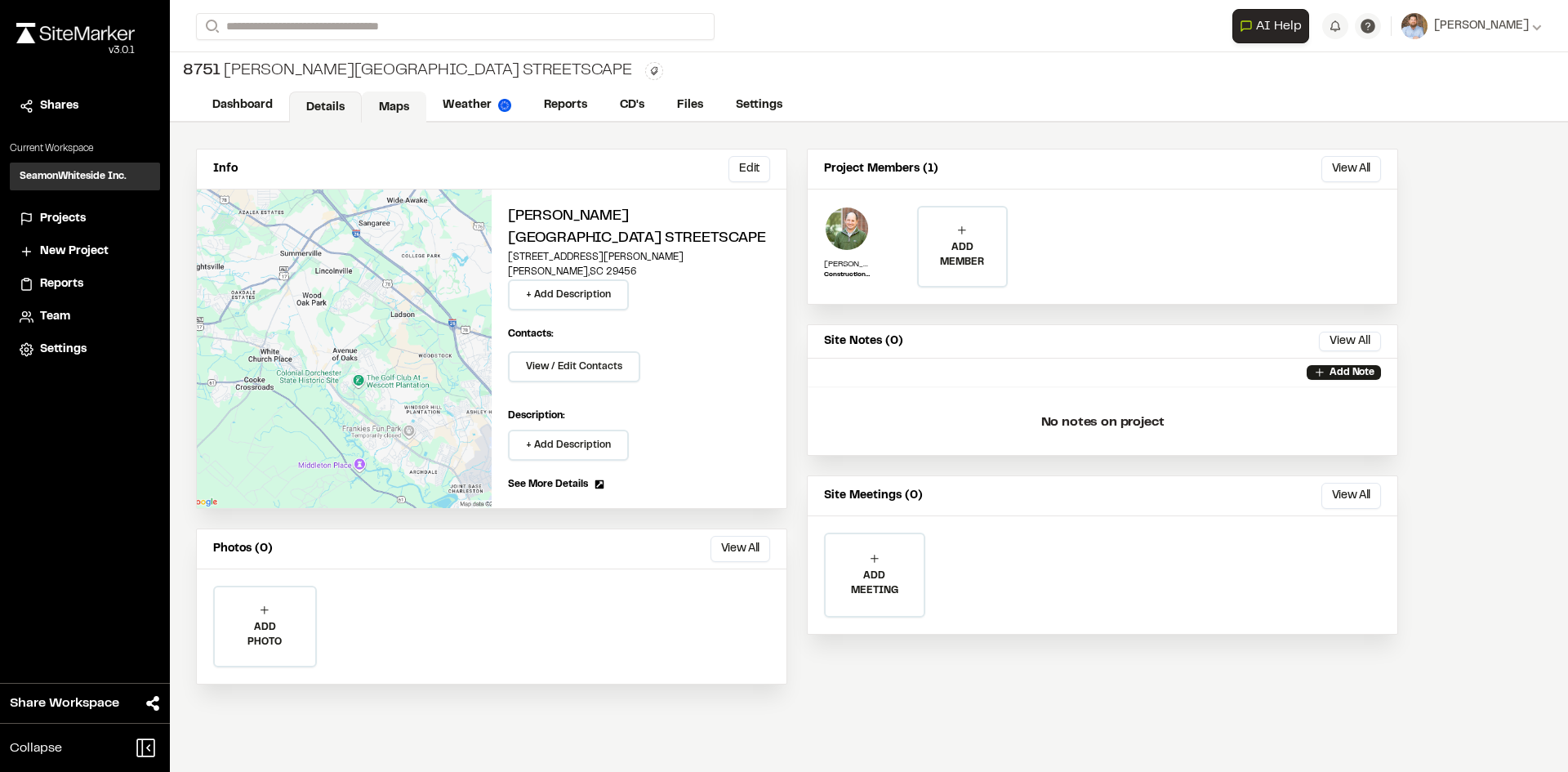
click at [402, 102] on link "Maps" at bounding box center [394, 107] width 65 height 31
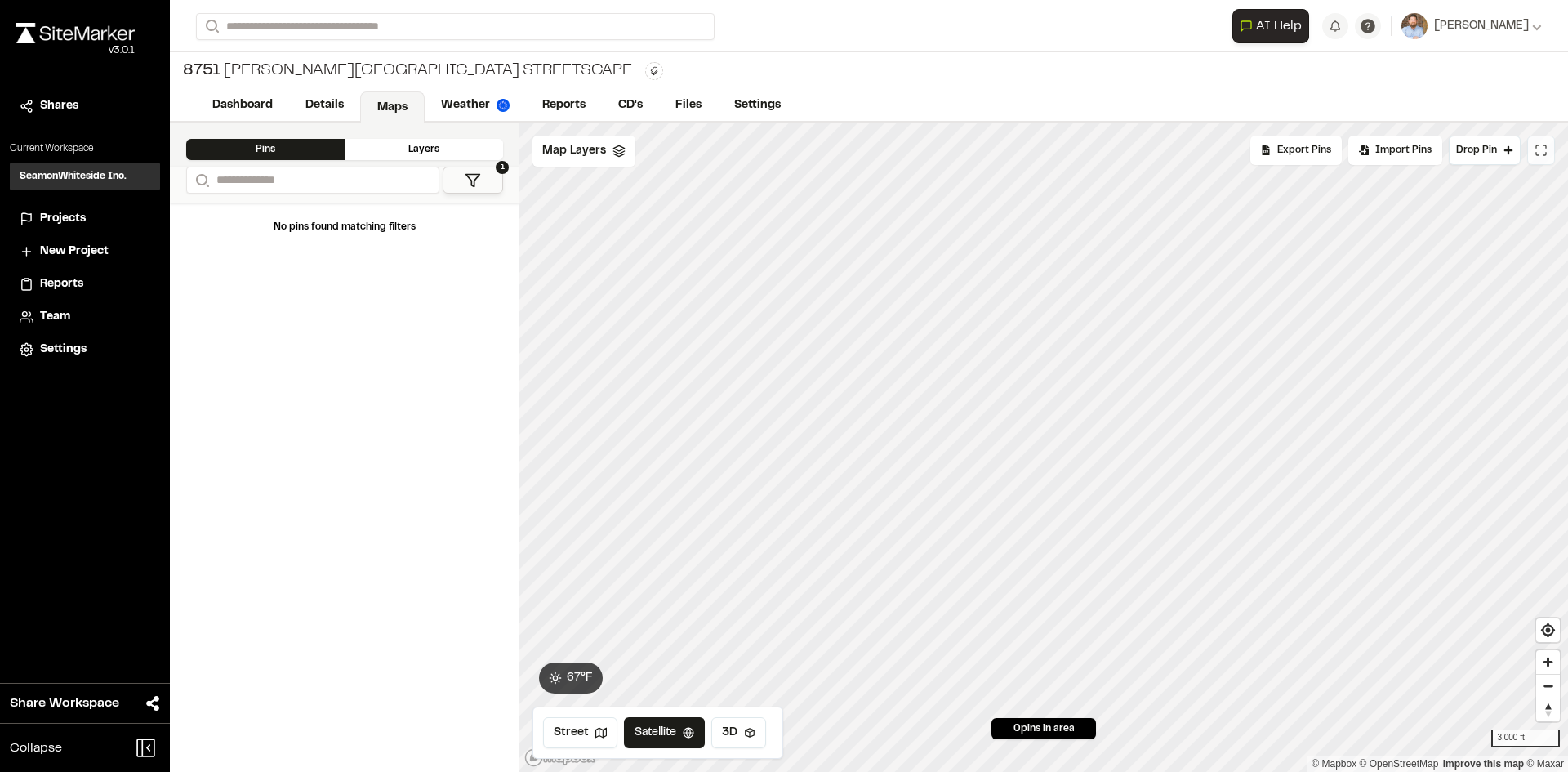
click at [1547, 156] on button at bounding box center [1541, 150] width 28 height 30
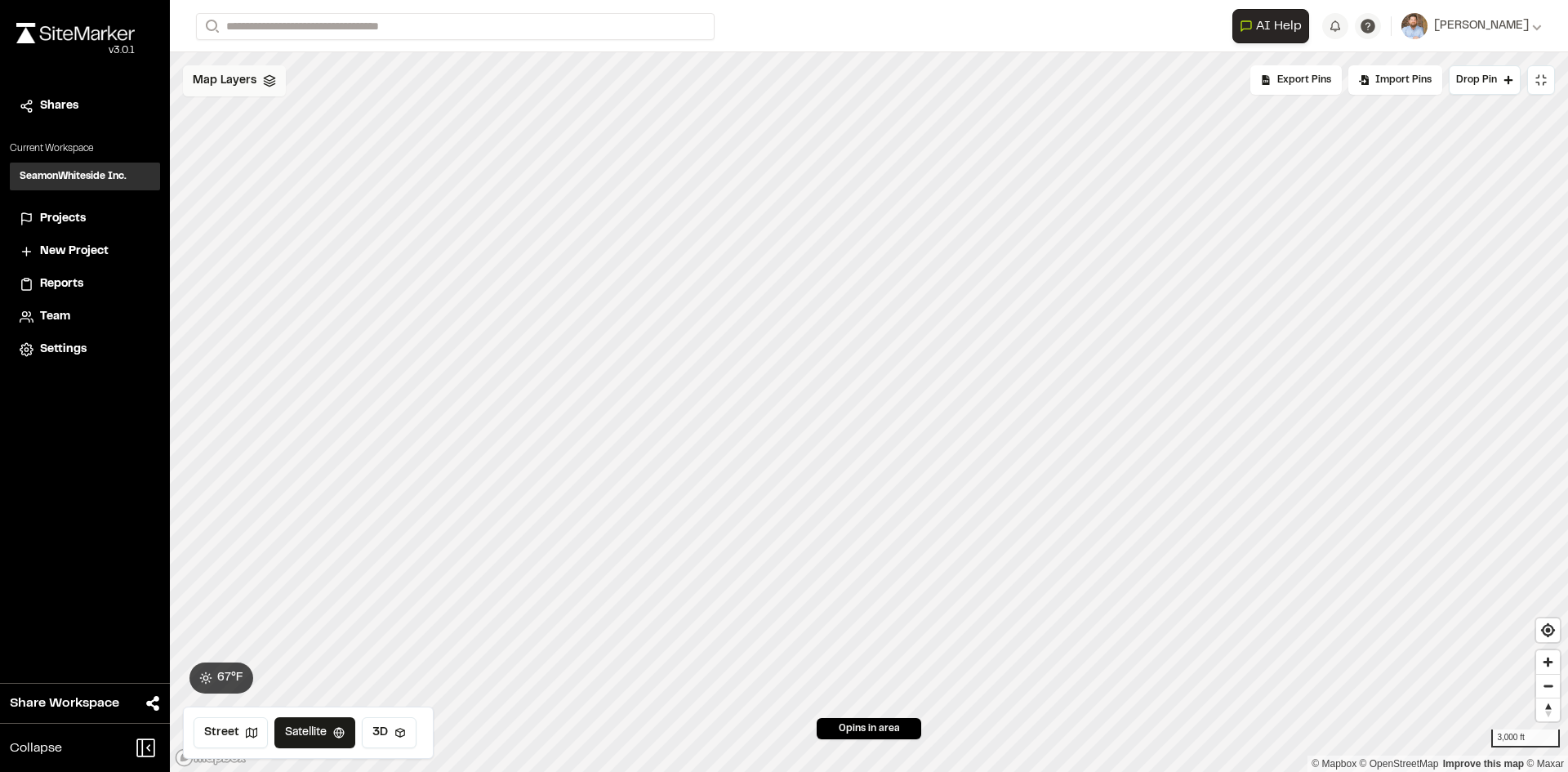
click at [231, 80] on span "Map Layers" at bounding box center [225, 81] width 64 height 18
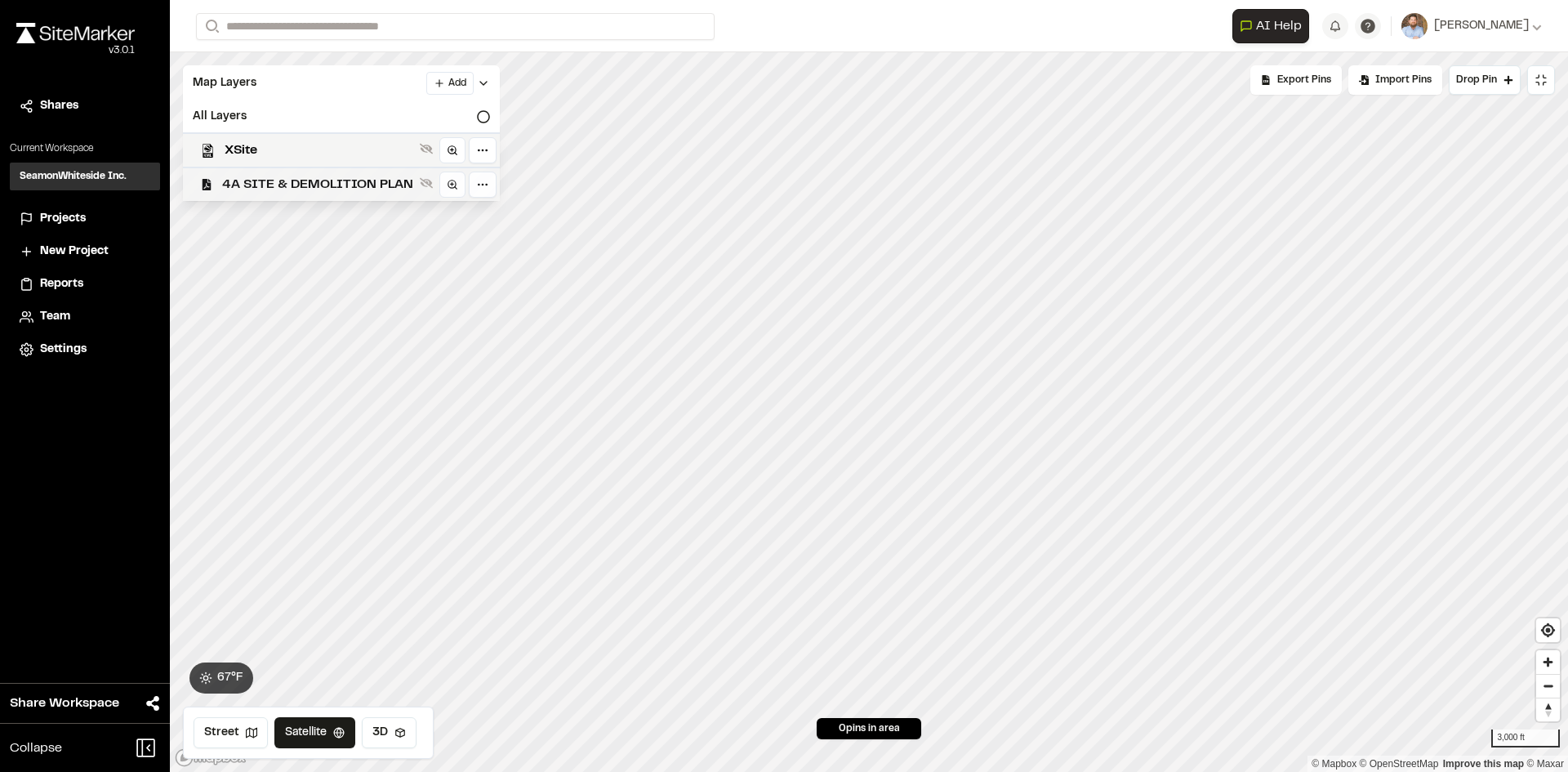
click at [329, 182] on span "4A SITE & DEMOLITION PLAN" at bounding box center [317, 185] width 191 height 20
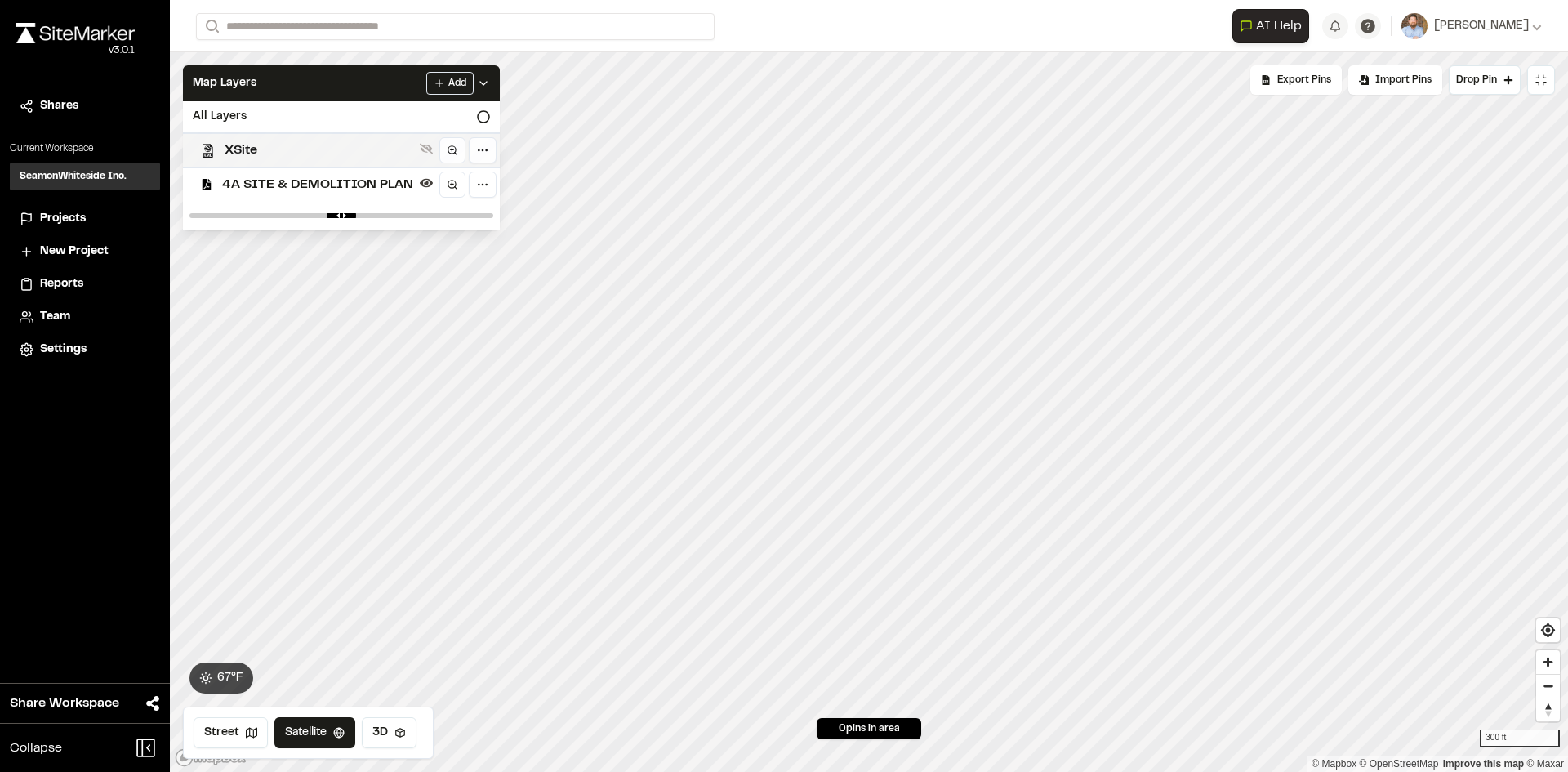
click at [289, 148] on span "XSite" at bounding box center [319, 150] width 189 height 20
click at [485, 83] on polyline at bounding box center [484, 84] width 7 height 3
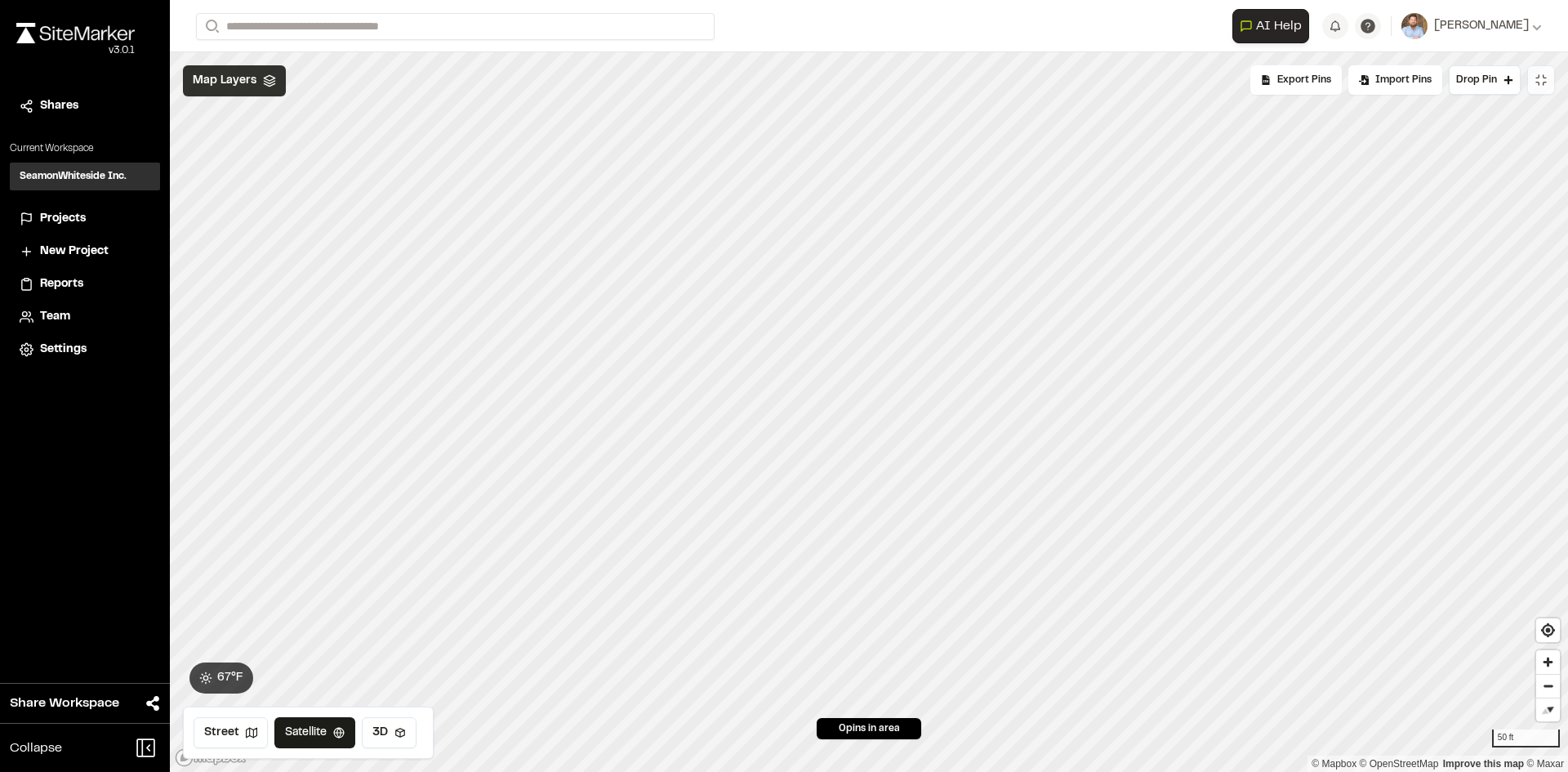
click at [1538, 83] on icon at bounding box center [1537, 84] width 2 height 2
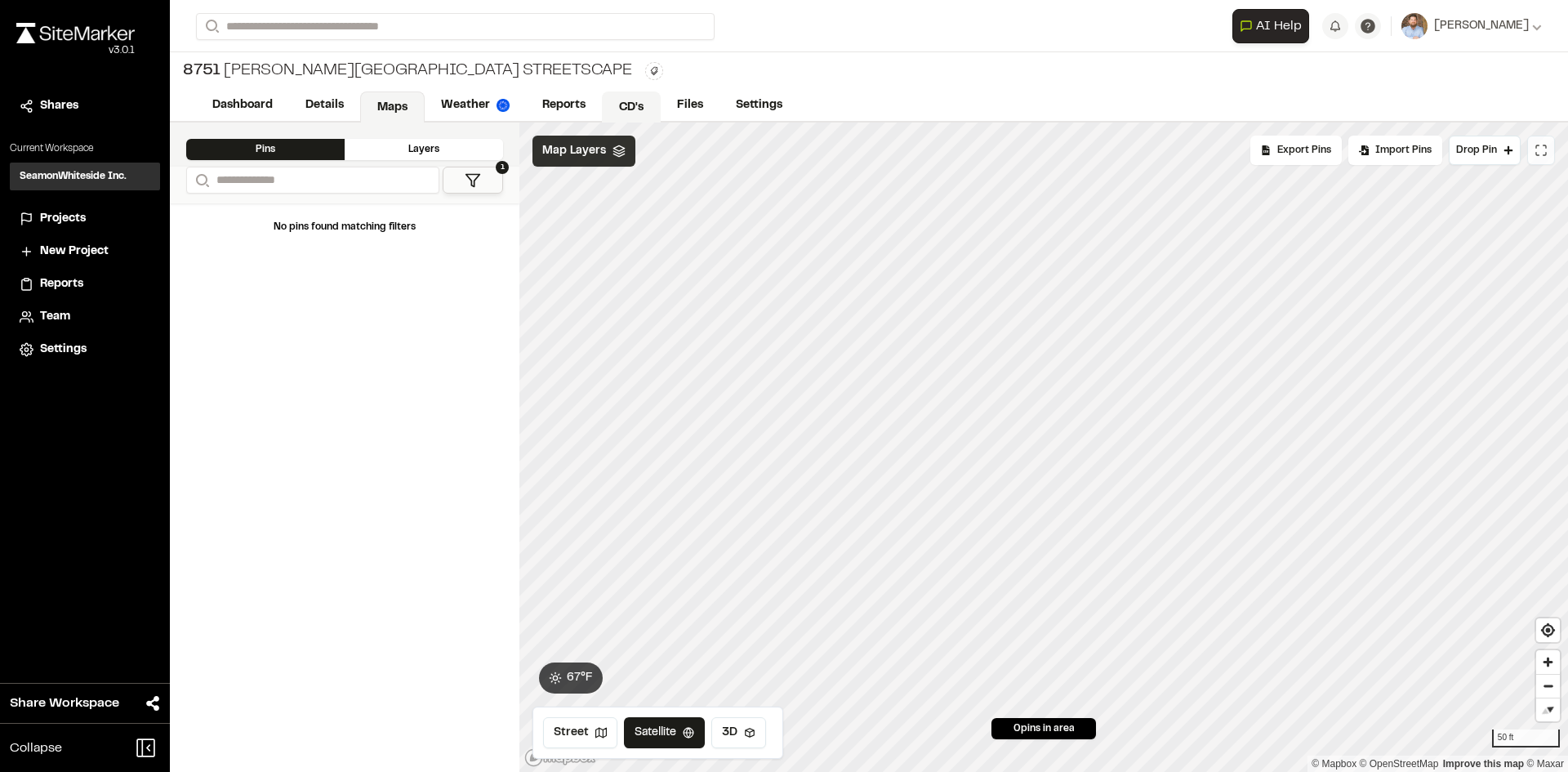
click at [631, 107] on link "CD's" at bounding box center [631, 107] width 59 height 31
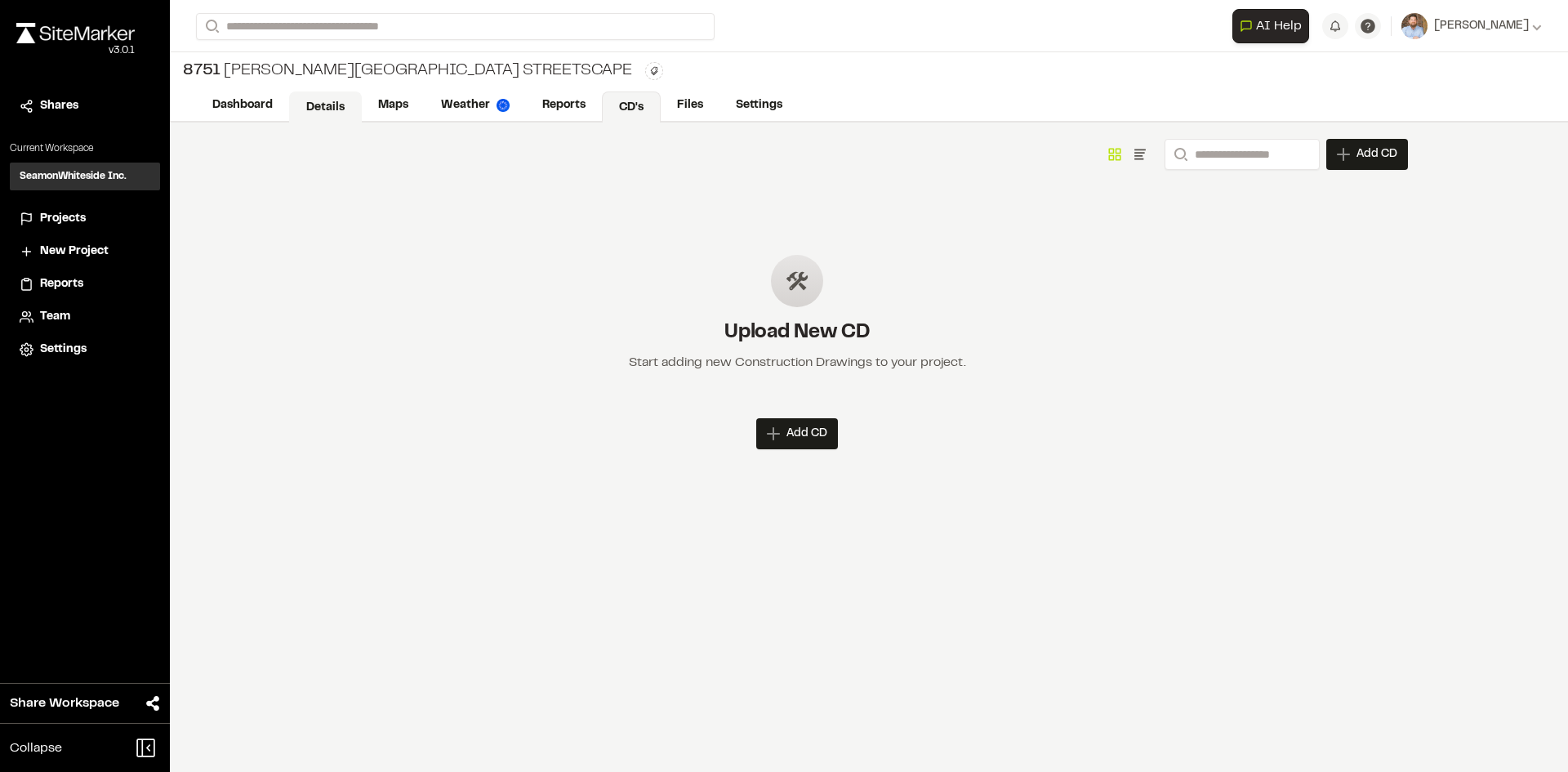
click at [312, 102] on link "Details" at bounding box center [326, 107] width 73 height 31
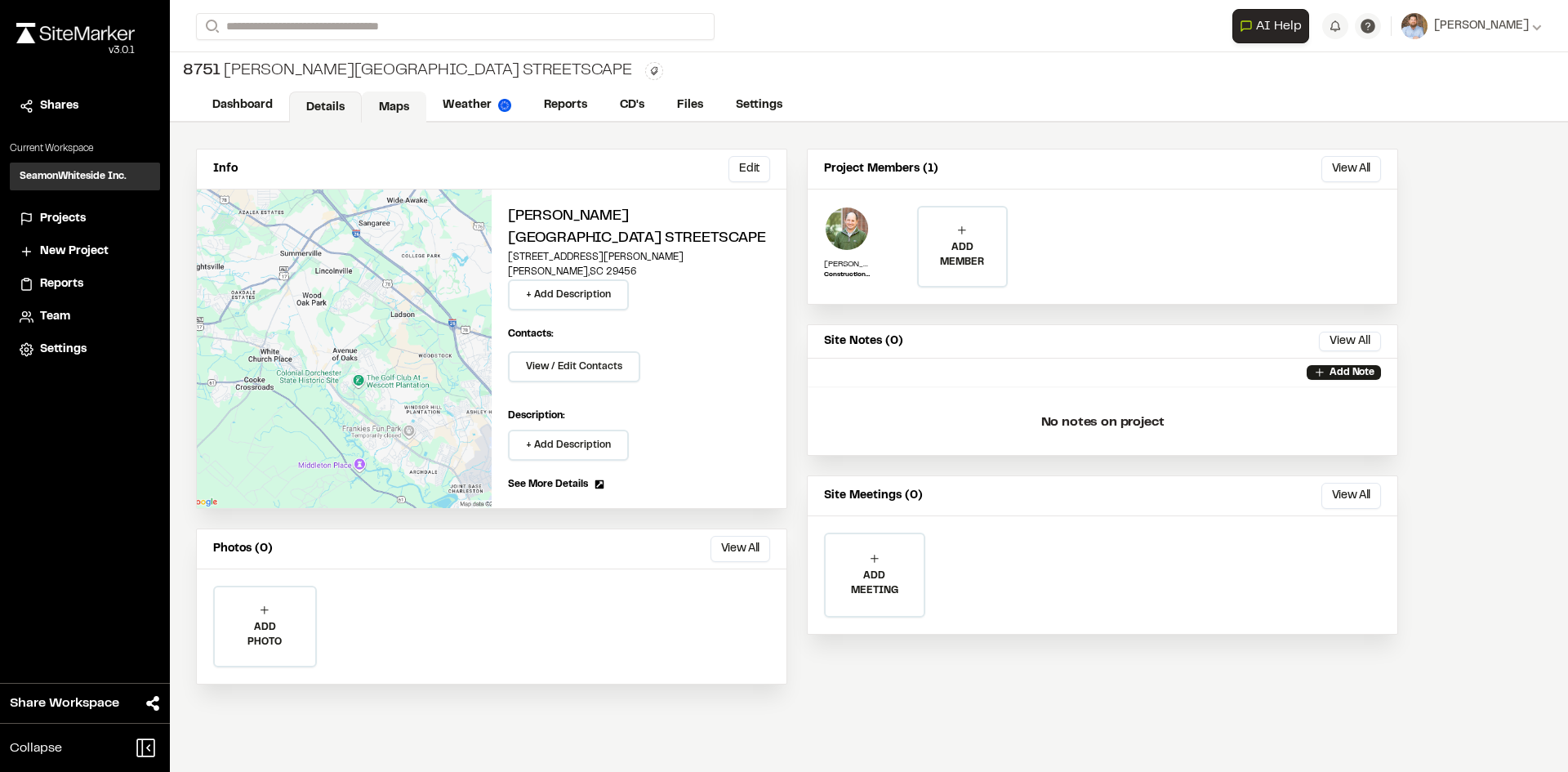
click at [403, 106] on link "Maps" at bounding box center [394, 107] width 65 height 31
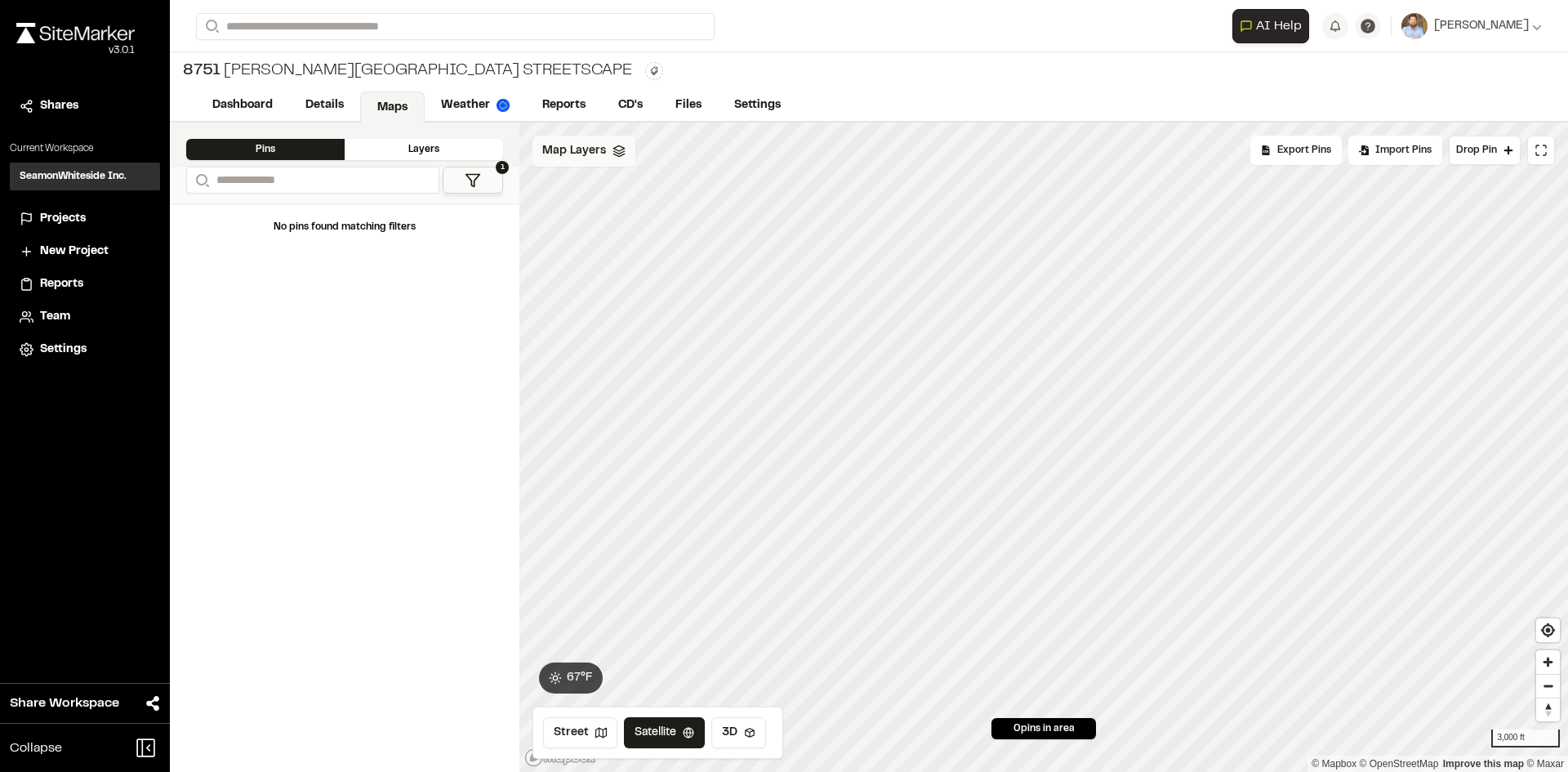
click at [588, 148] on span "Map Layers" at bounding box center [574, 151] width 64 height 18
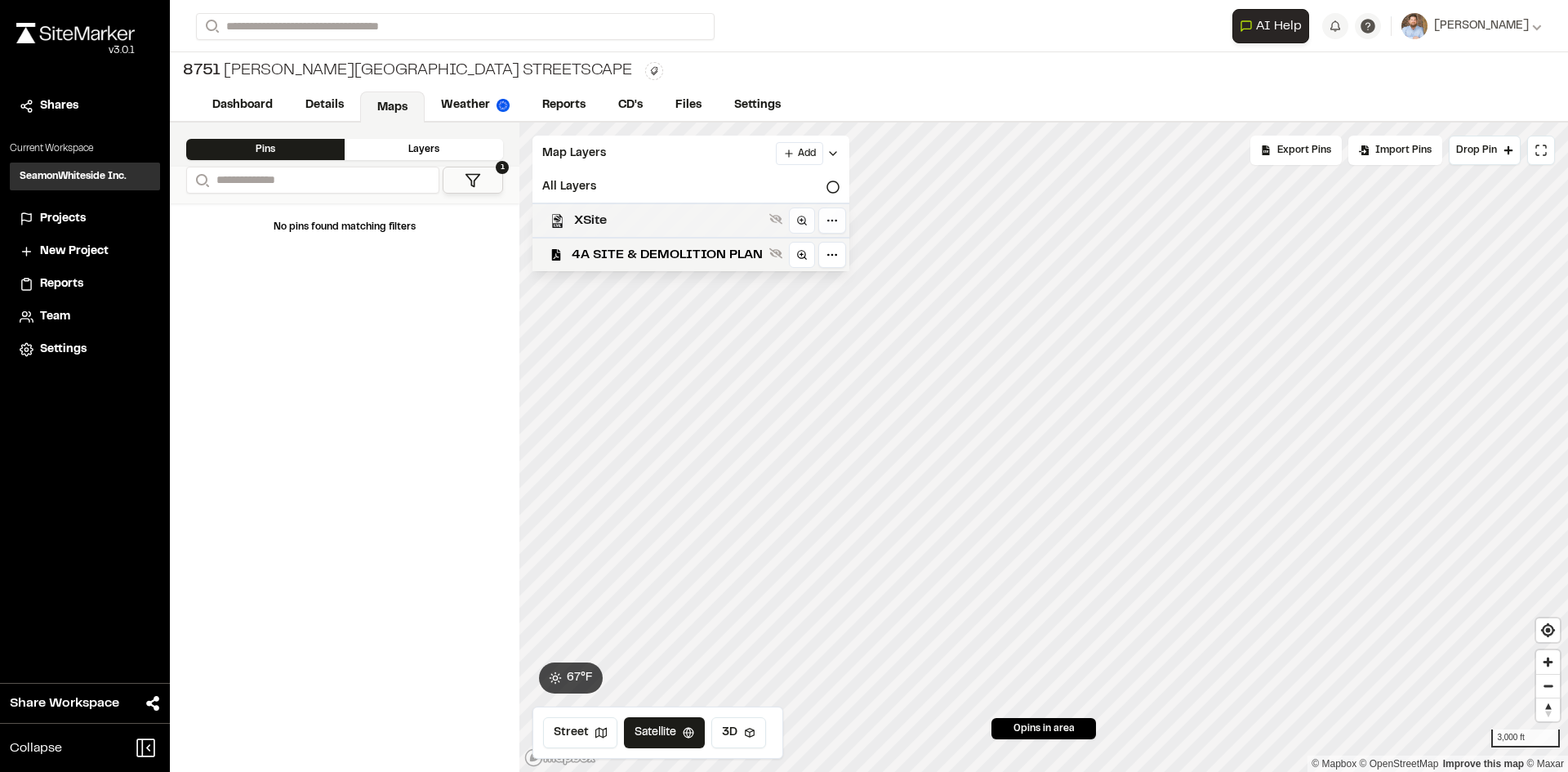
click at [605, 220] on span "XSite" at bounding box center [668, 221] width 189 height 20
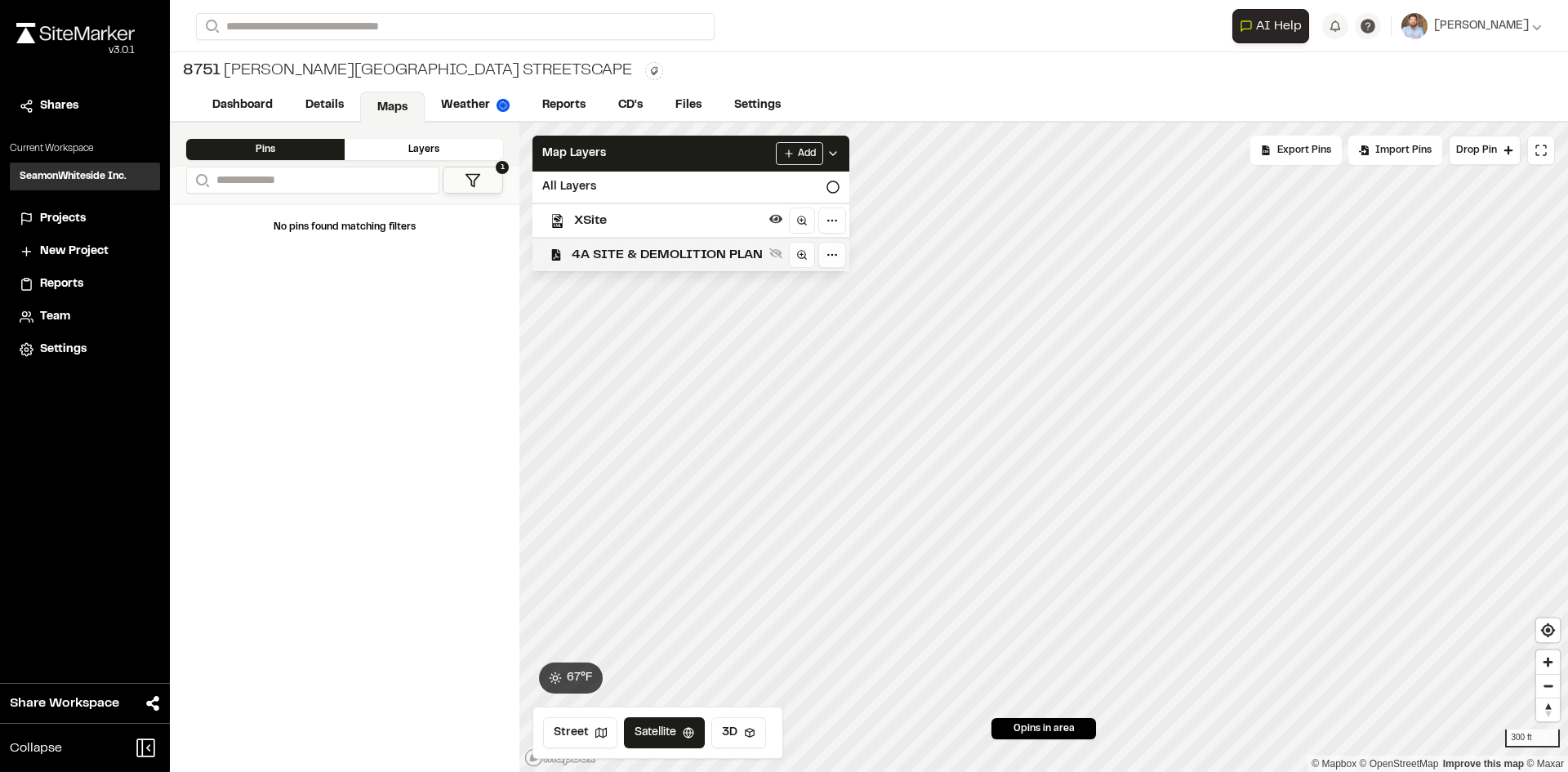
click at [703, 254] on span "4A SITE & DEMOLITION PLAN" at bounding box center [667, 255] width 191 height 20
click at [64, 219] on span "Projects" at bounding box center [63, 219] width 46 height 18
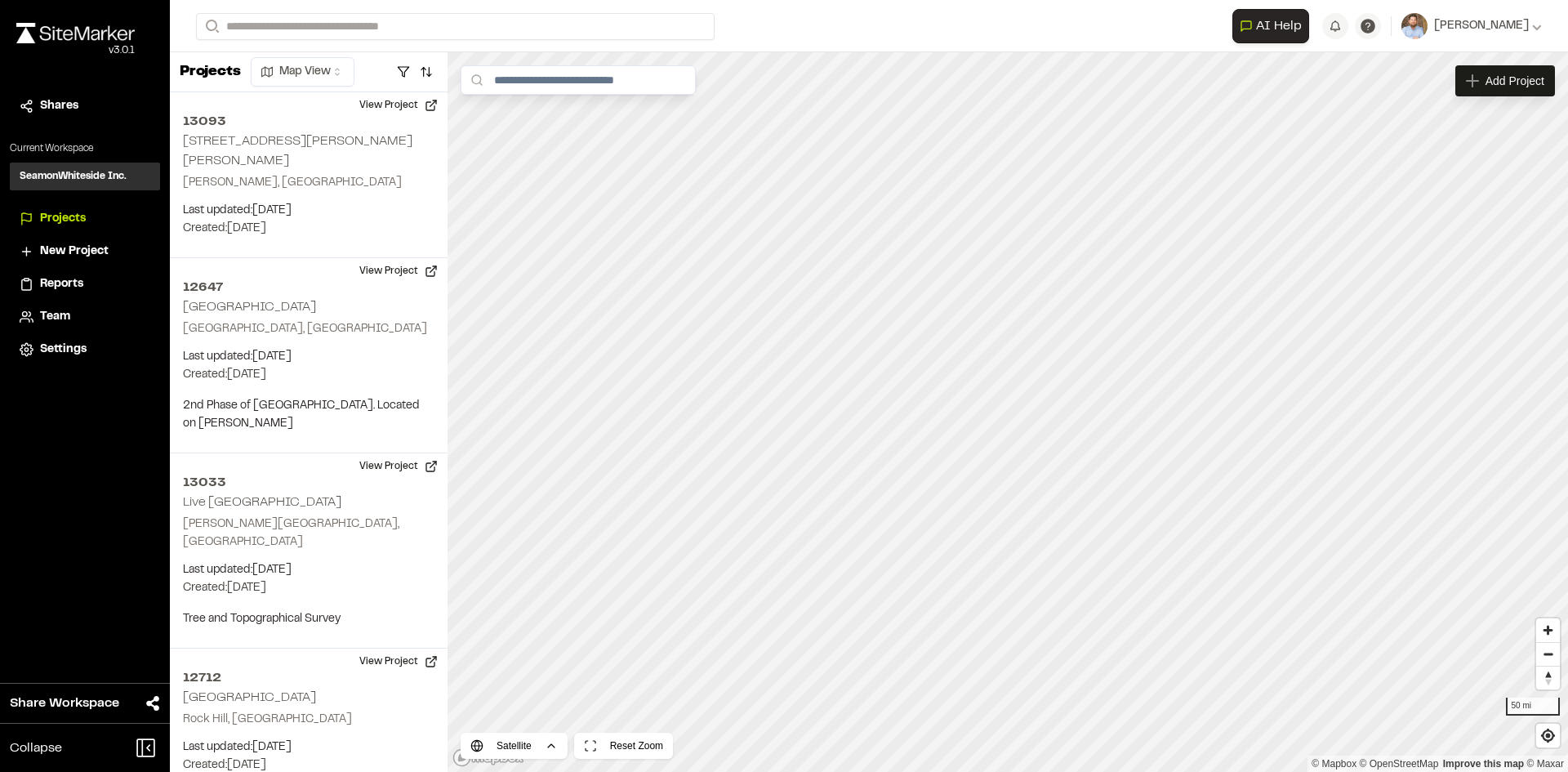
click at [69, 285] on span "Reports" at bounding box center [62, 285] width 43 height 18
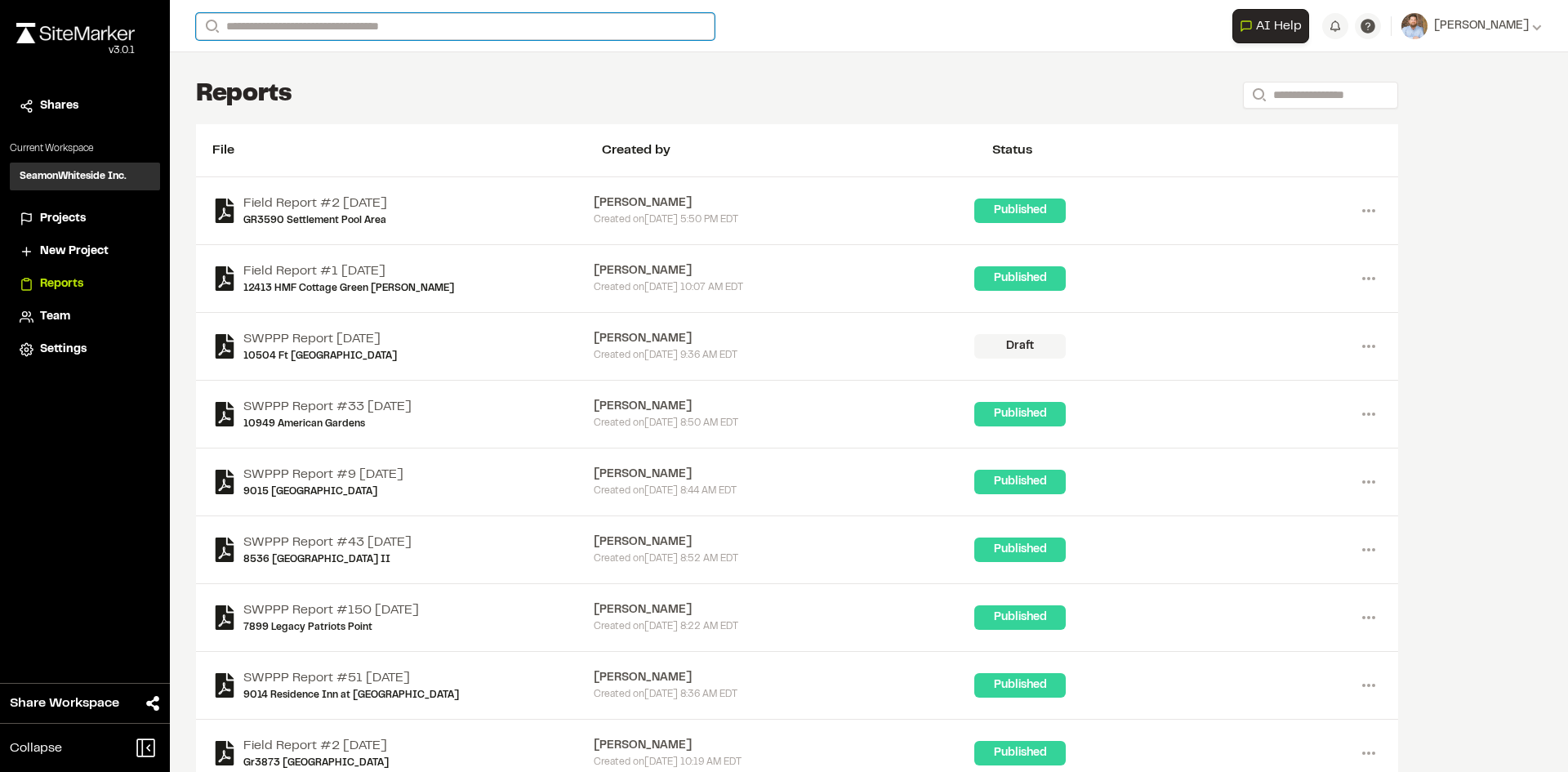
click at [245, 31] on input "Search" at bounding box center [455, 26] width 518 height 27
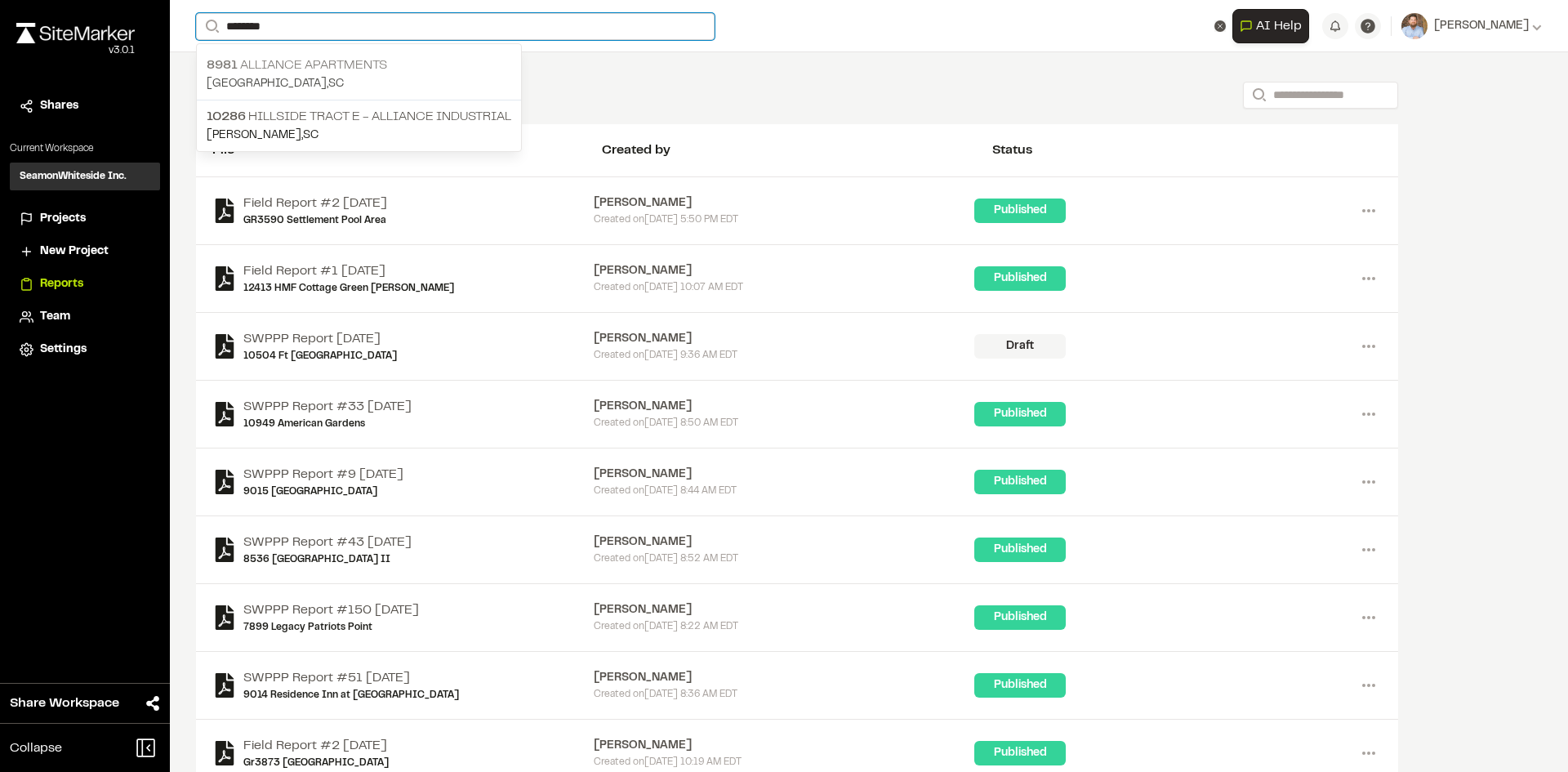
type input "********"
click at [353, 75] on p "[GEOGRAPHIC_DATA] , [GEOGRAPHIC_DATA]" at bounding box center [358, 85] width 304 height 18
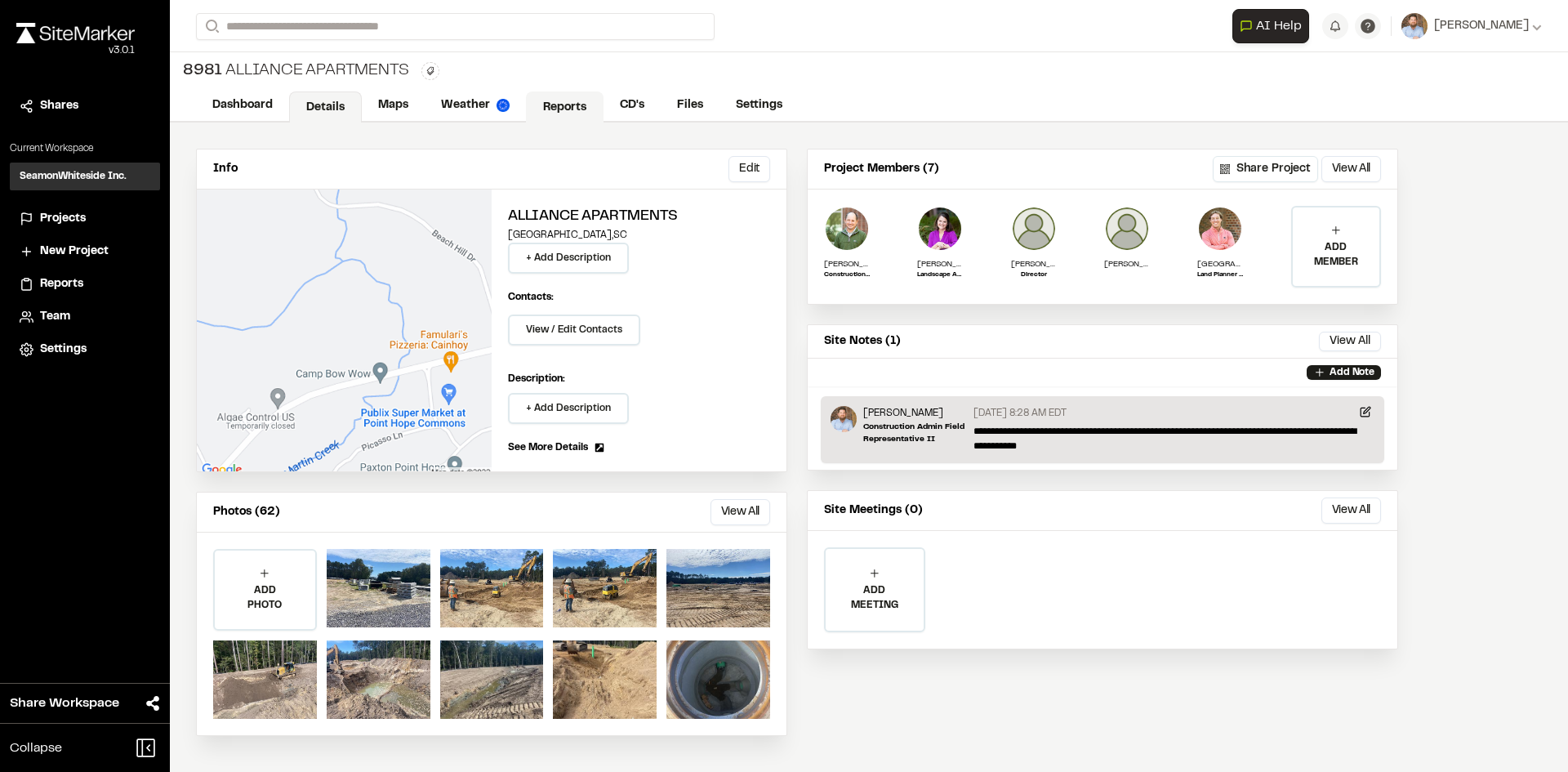
click at [566, 97] on link "Reports" at bounding box center [564, 107] width 78 height 31
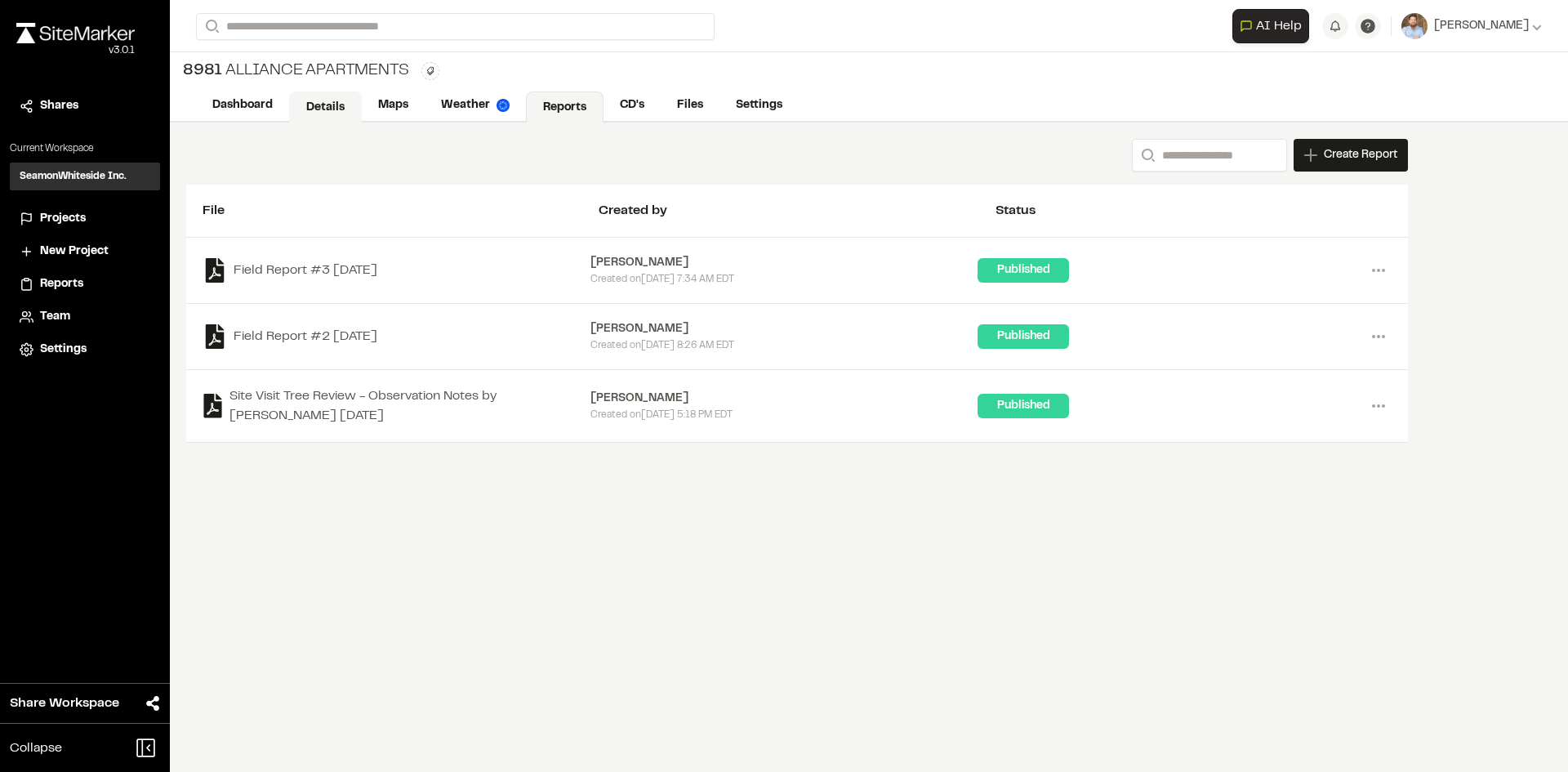
click at [320, 99] on link "Details" at bounding box center [326, 107] width 73 height 31
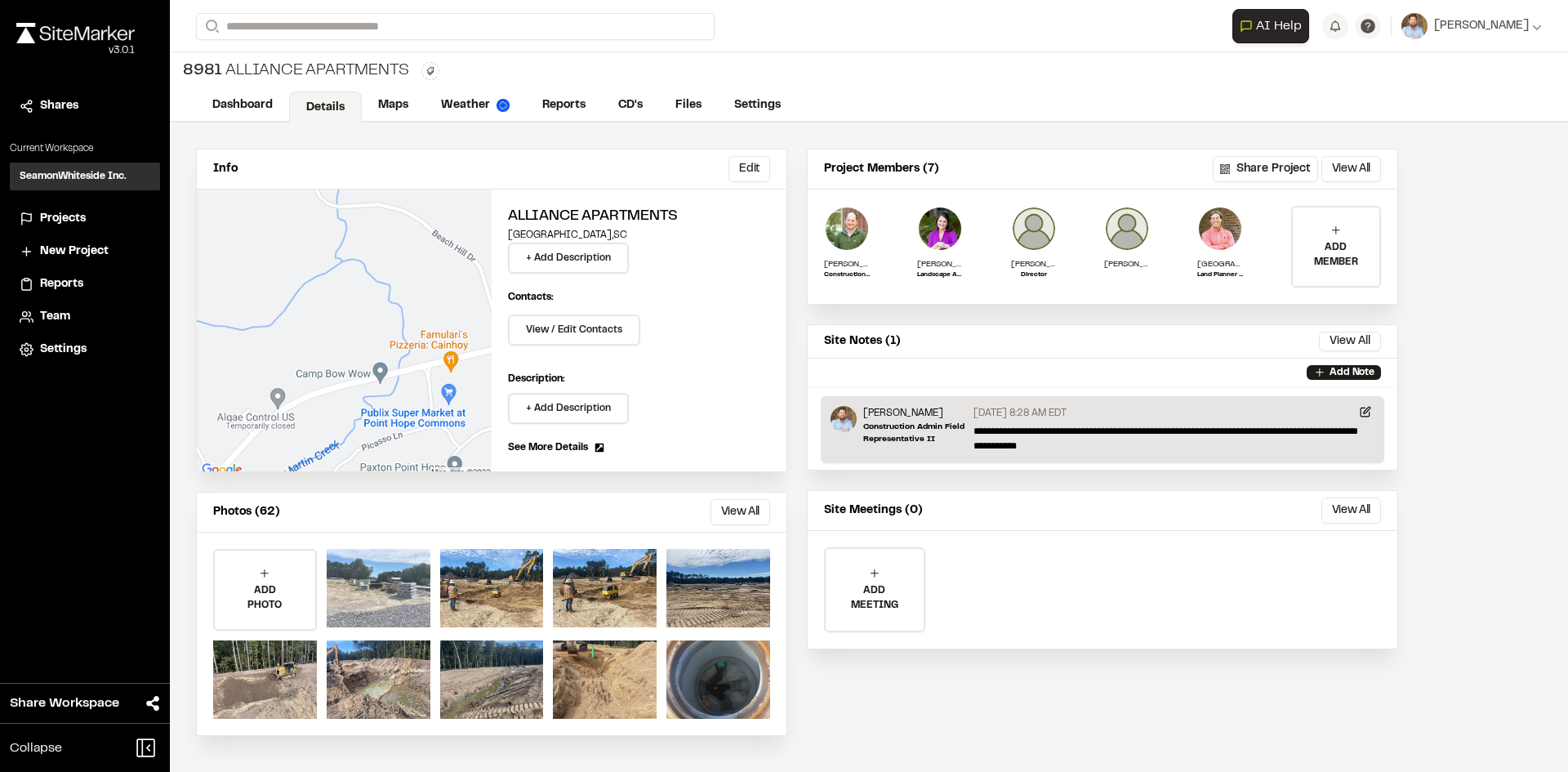
click at [399, 596] on div at bounding box center [378, 588] width 103 height 79
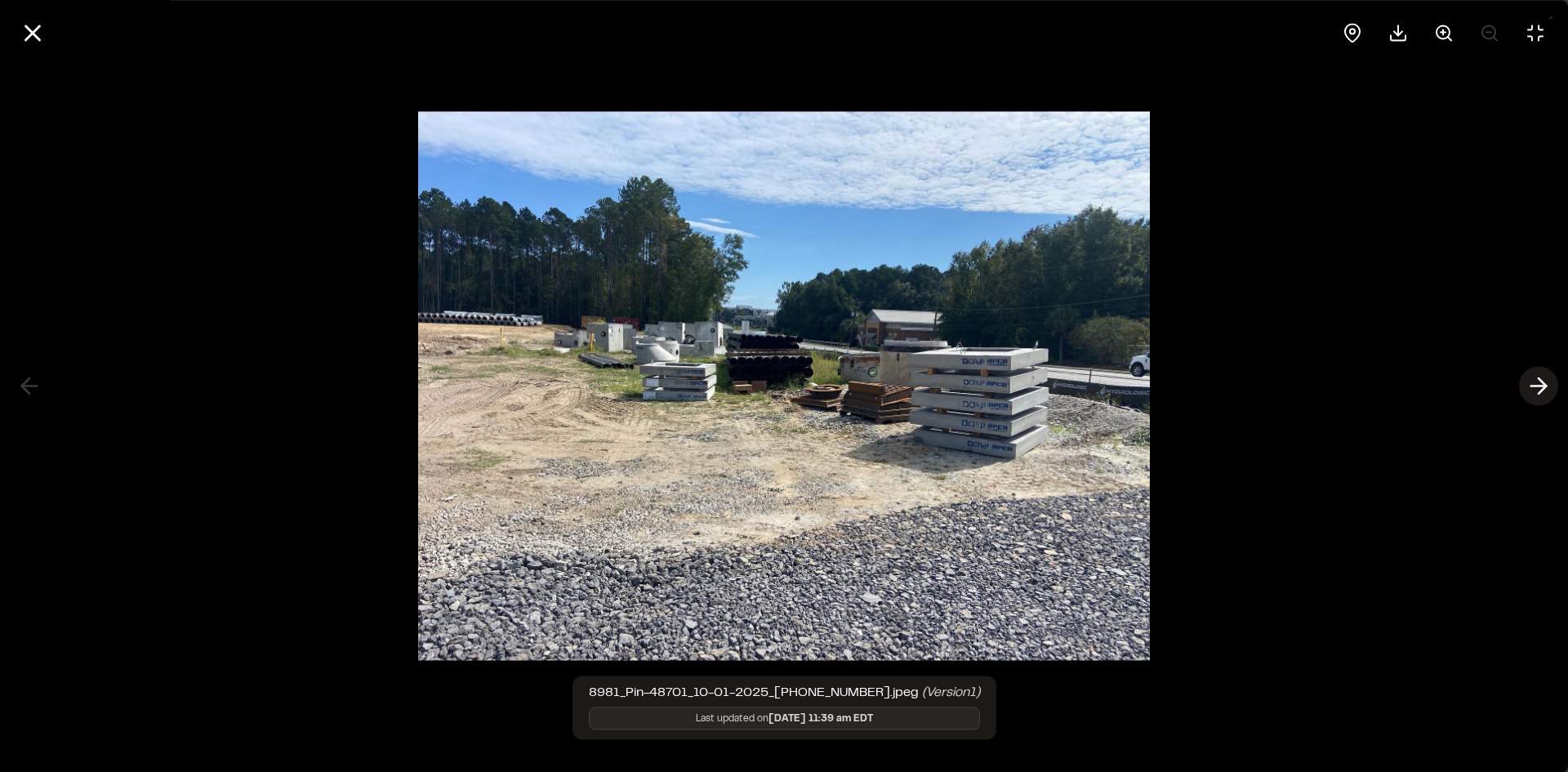
click at [1539, 386] on line at bounding box center [1538, 386] width 16 height 0
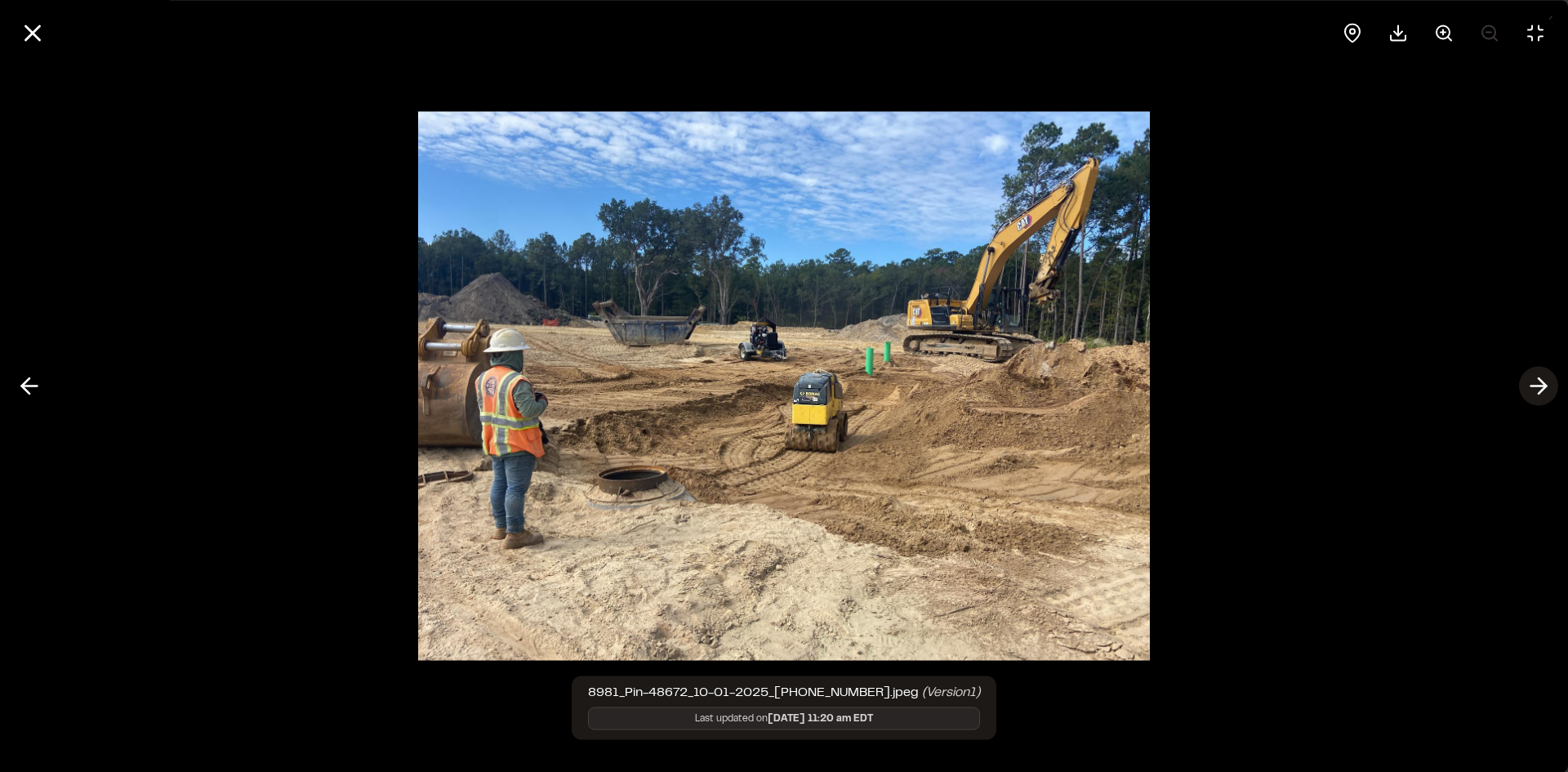
click at [1544, 381] on icon at bounding box center [1538, 386] width 26 height 28
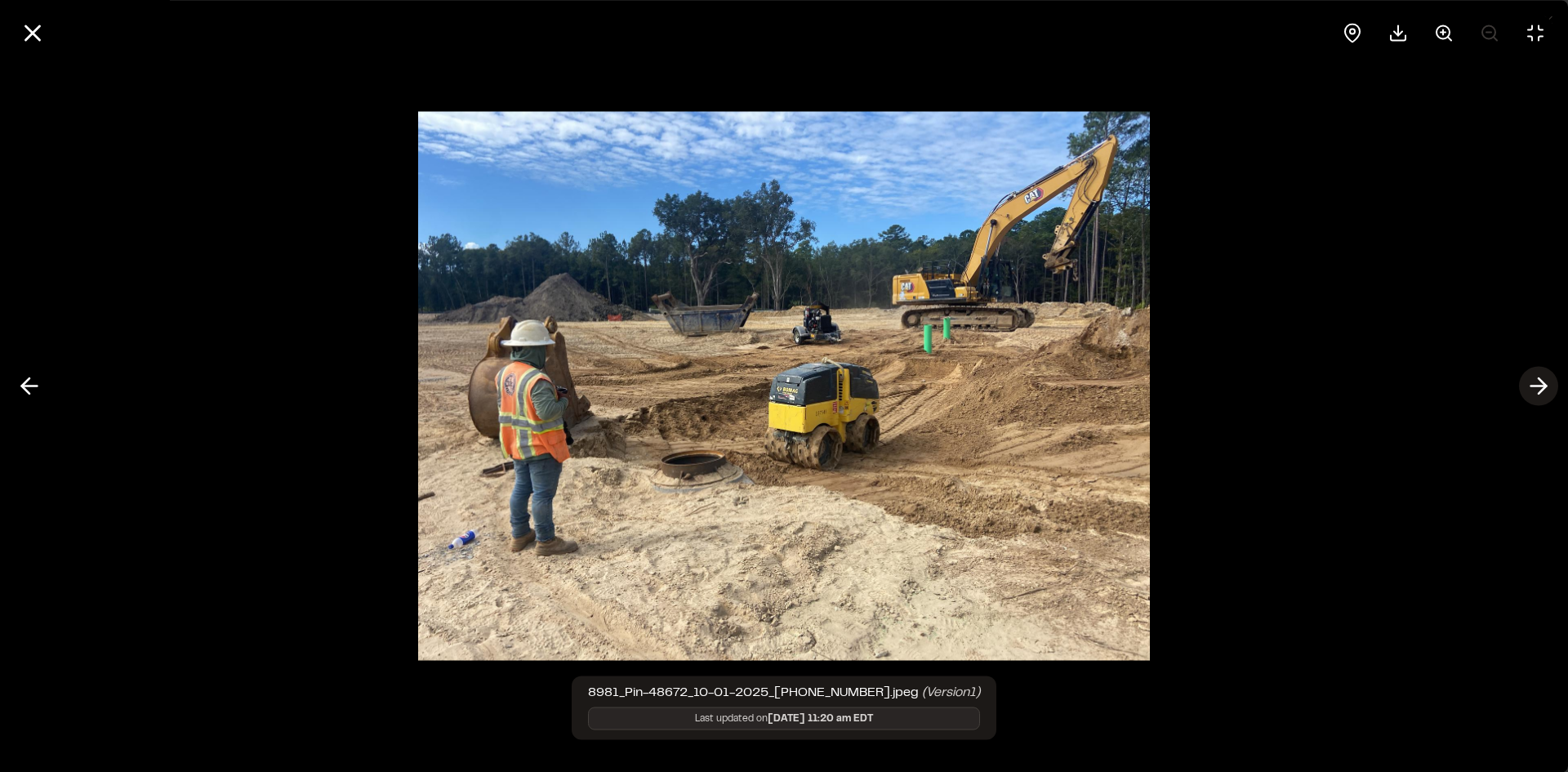
click at [1544, 381] on icon at bounding box center [1538, 386] width 26 height 28
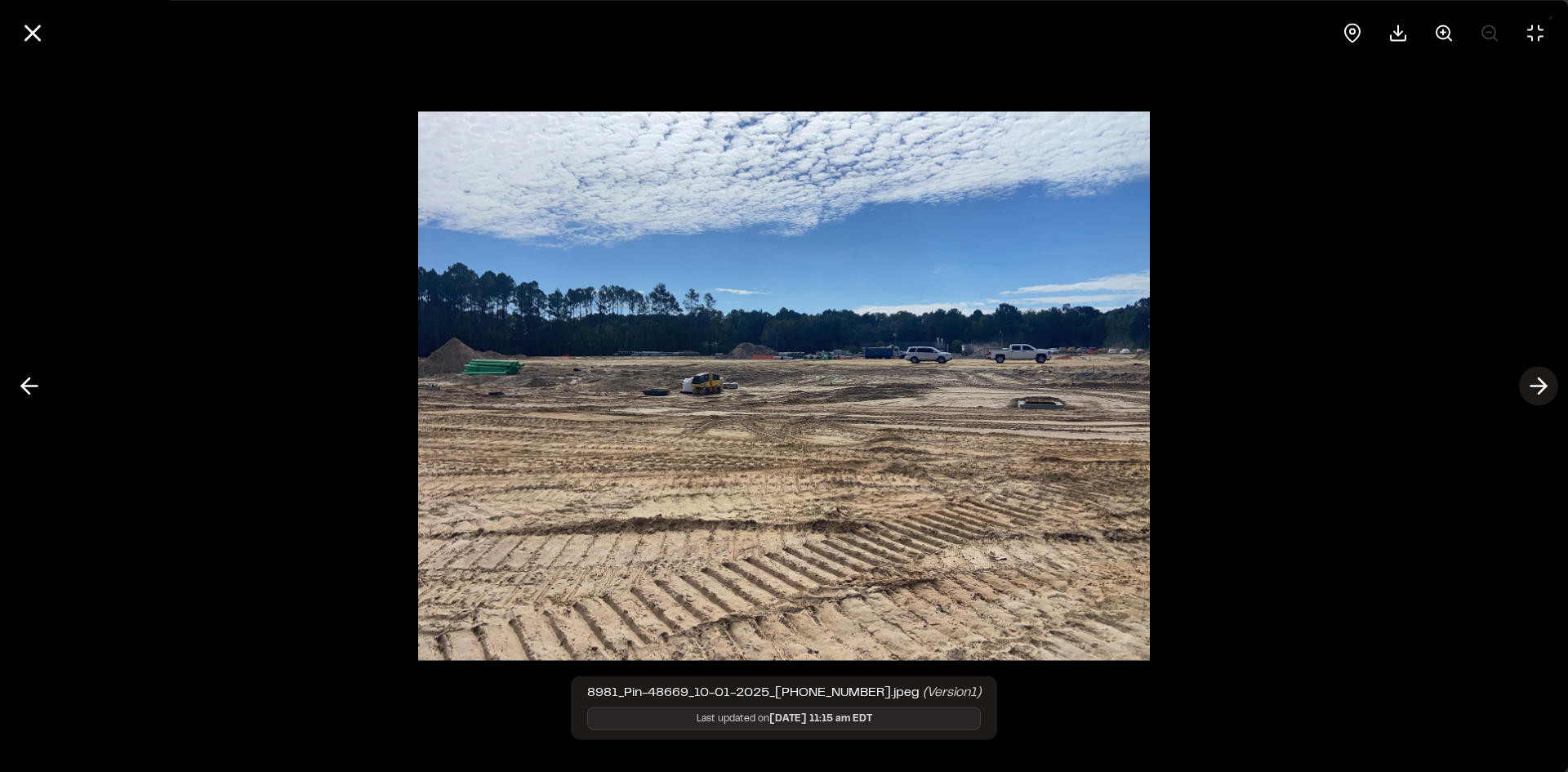
click at [1544, 381] on icon at bounding box center [1538, 386] width 26 height 28
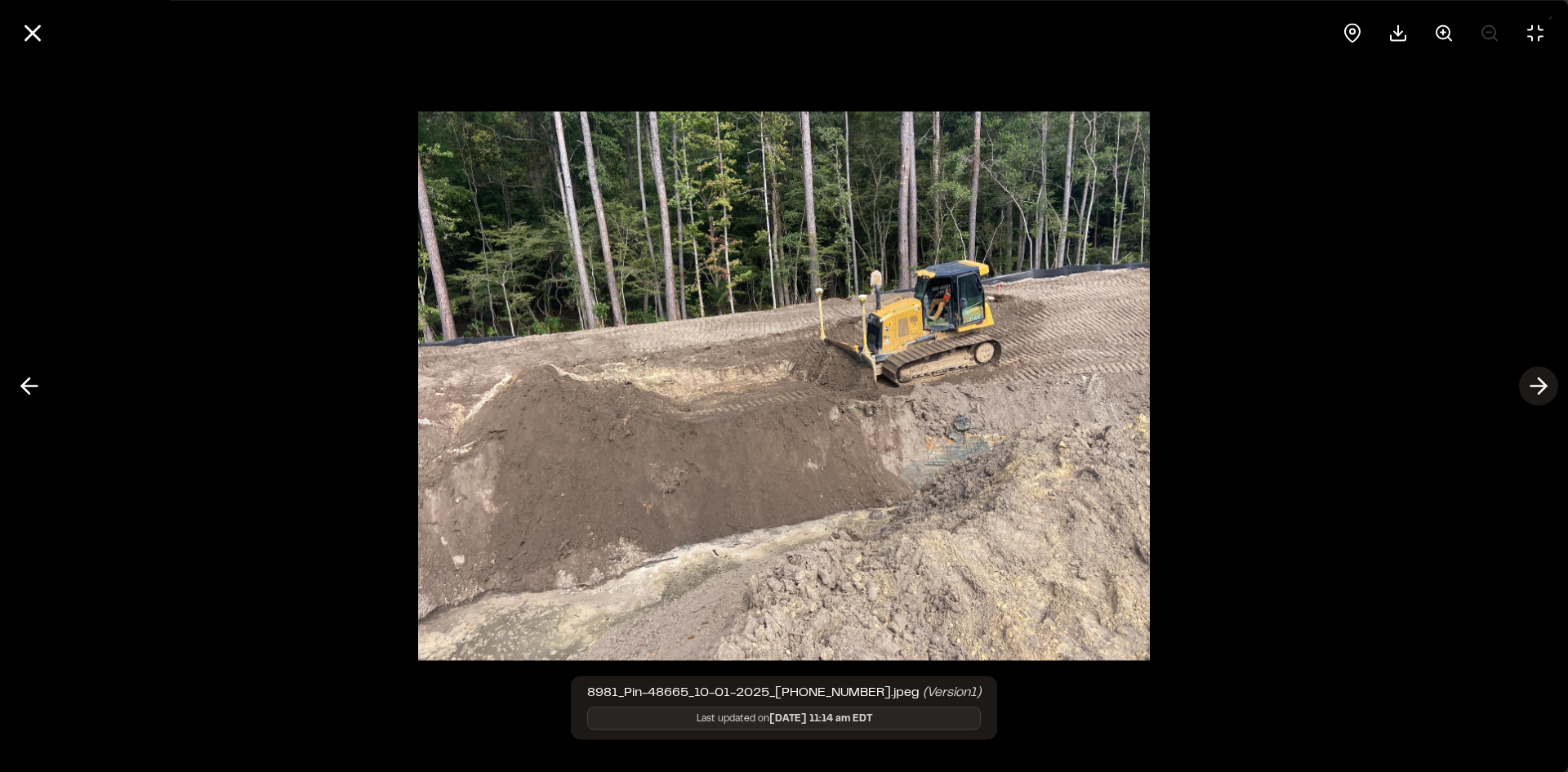
click at [1544, 381] on icon at bounding box center [1538, 386] width 26 height 28
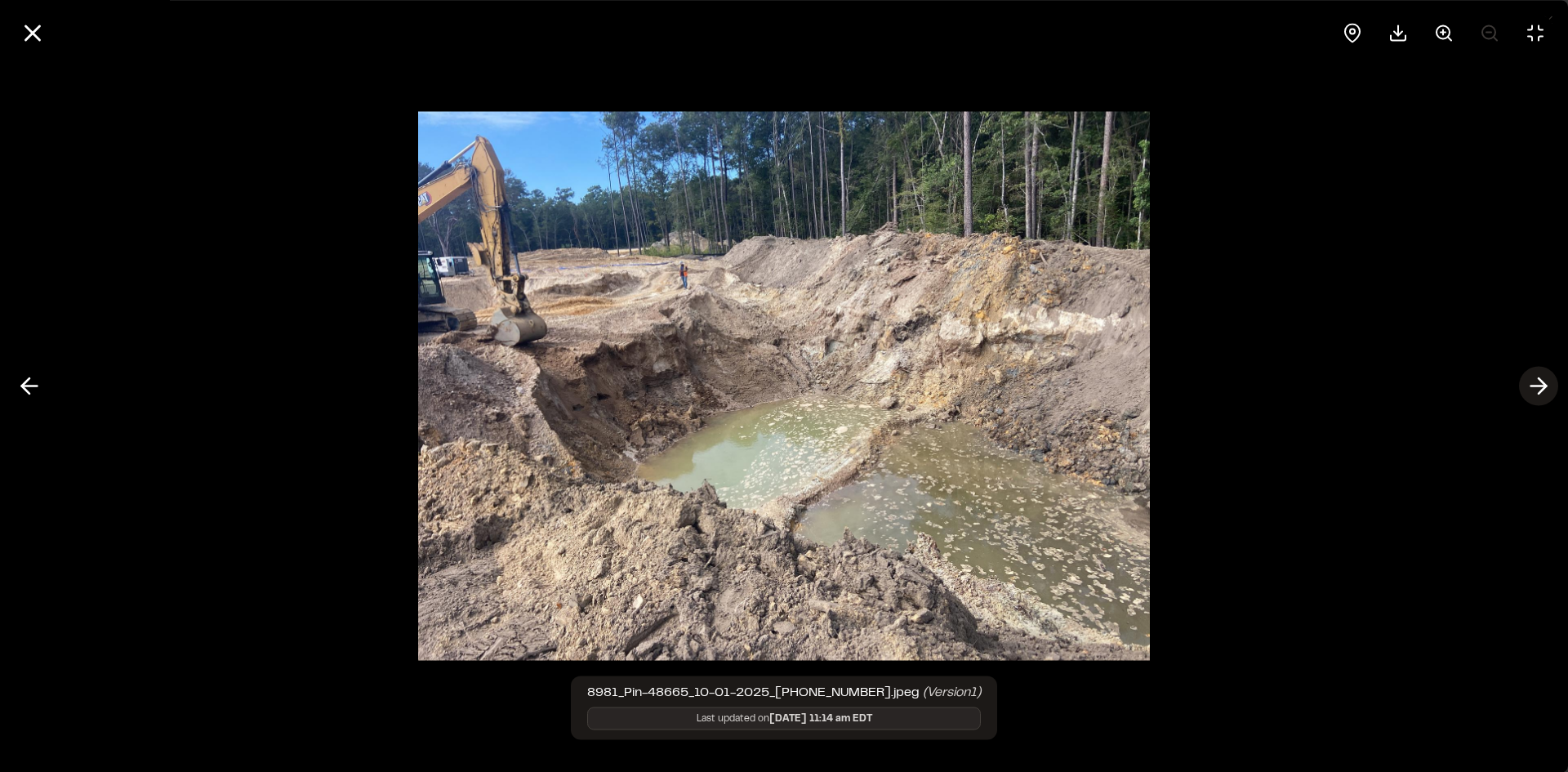
click at [1538, 391] on icon at bounding box center [1538, 386] width 26 height 28
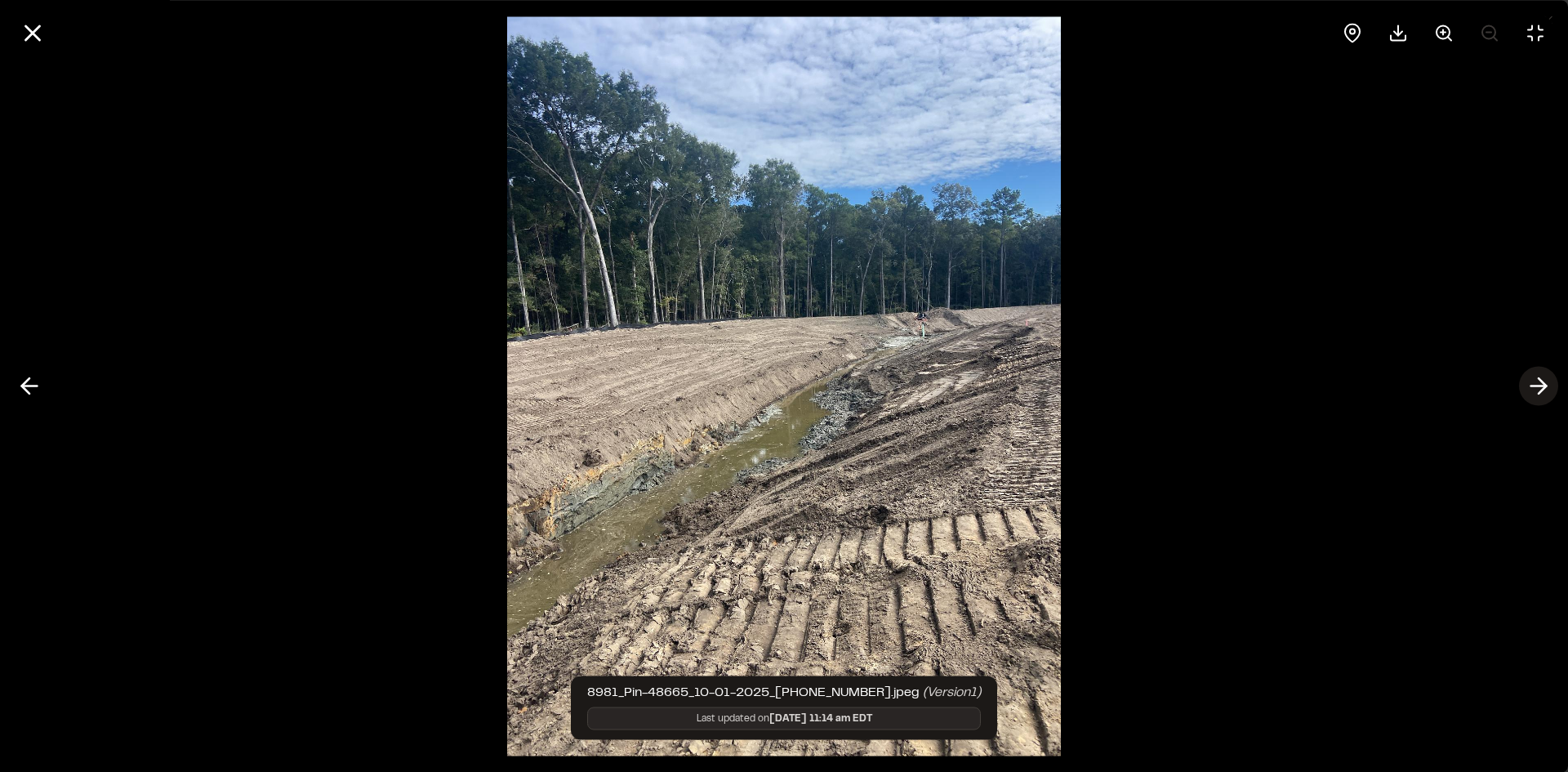
click at [1534, 381] on icon at bounding box center [1538, 386] width 26 height 28
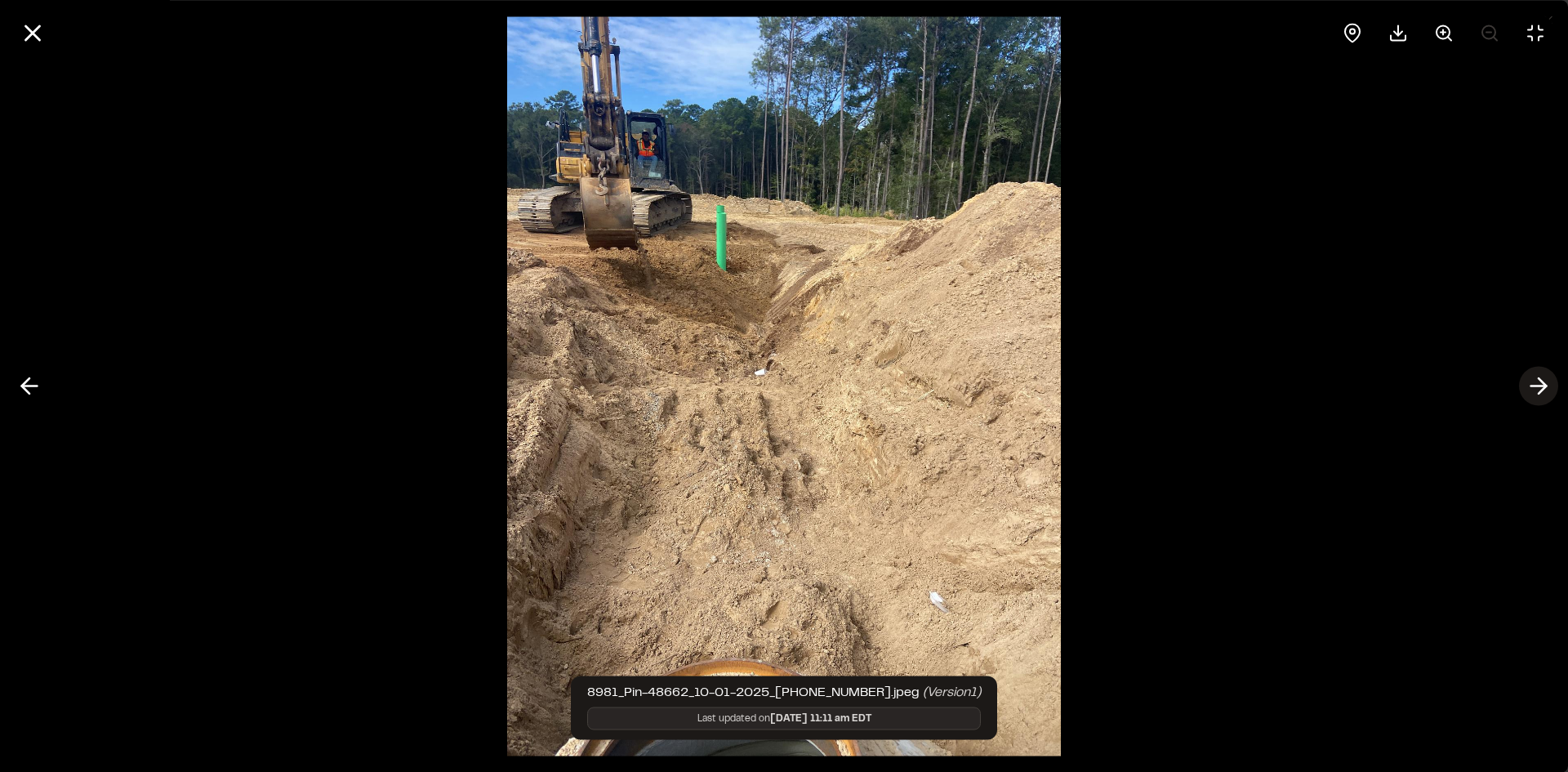
click at [1542, 390] on polyline at bounding box center [1542, 386] width 7 height 16
